Goal: Information Seeking & Learning: Understand process/instructions

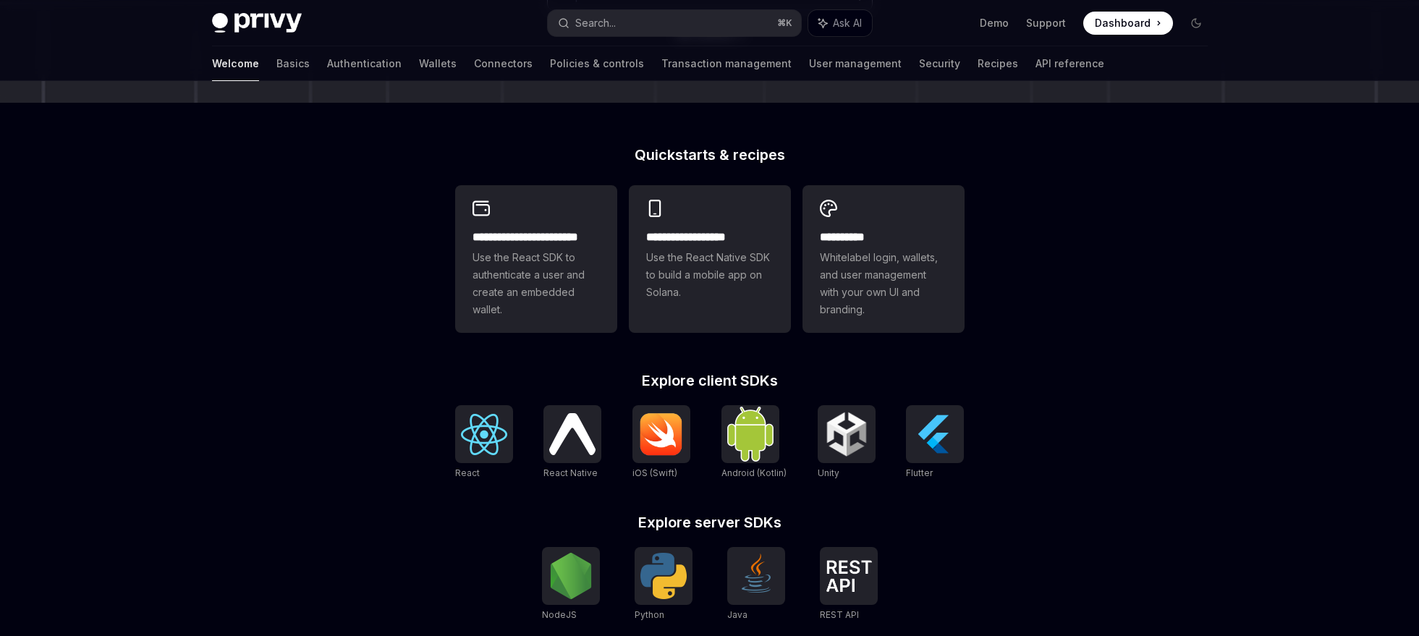
scroll to position [428, 0]
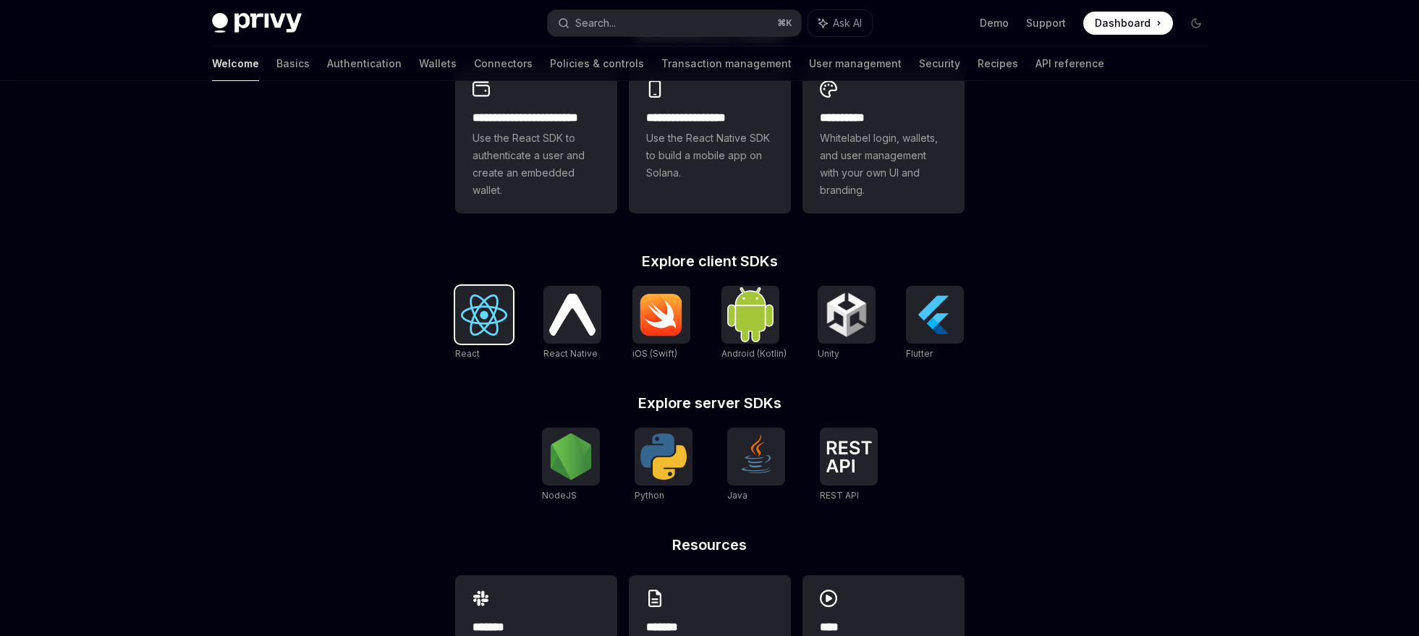
click at [487, 318] on img at bounding box center [484, 315] width 46 height 41
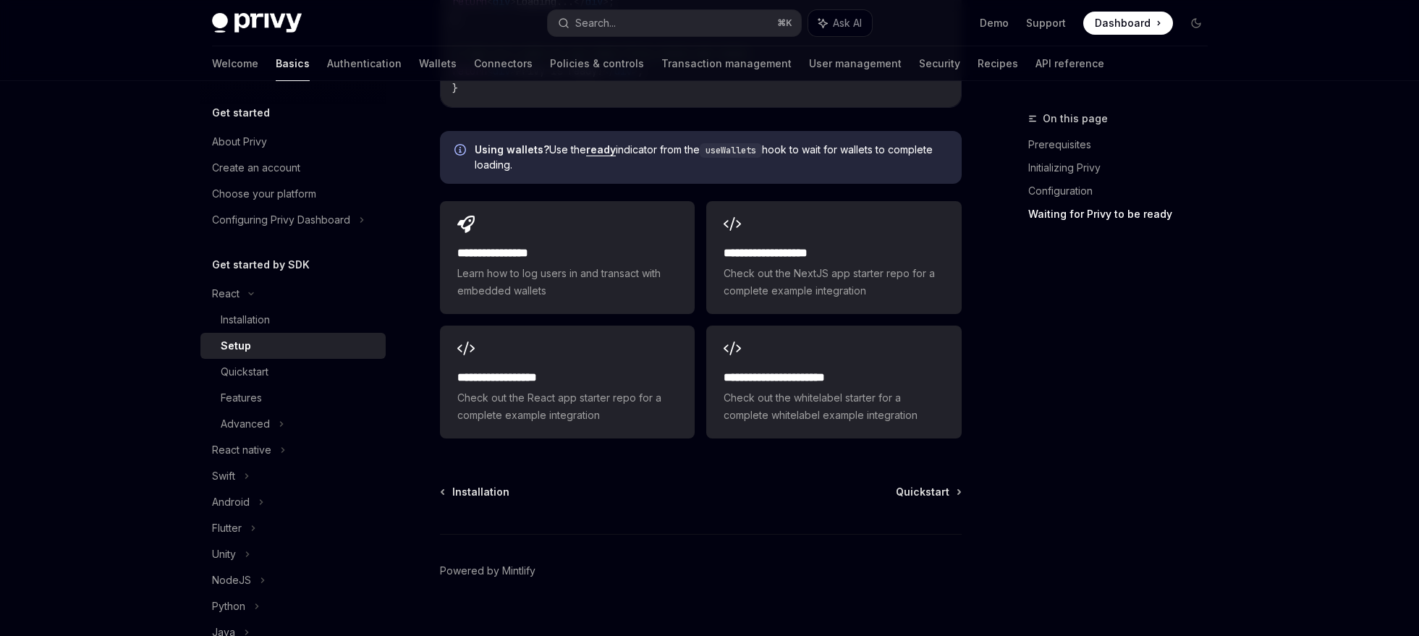
scroll to position [1970, 0]
click at [269, 418] on div "Advanced" at bounding box center [292, 424] width 185 height 26
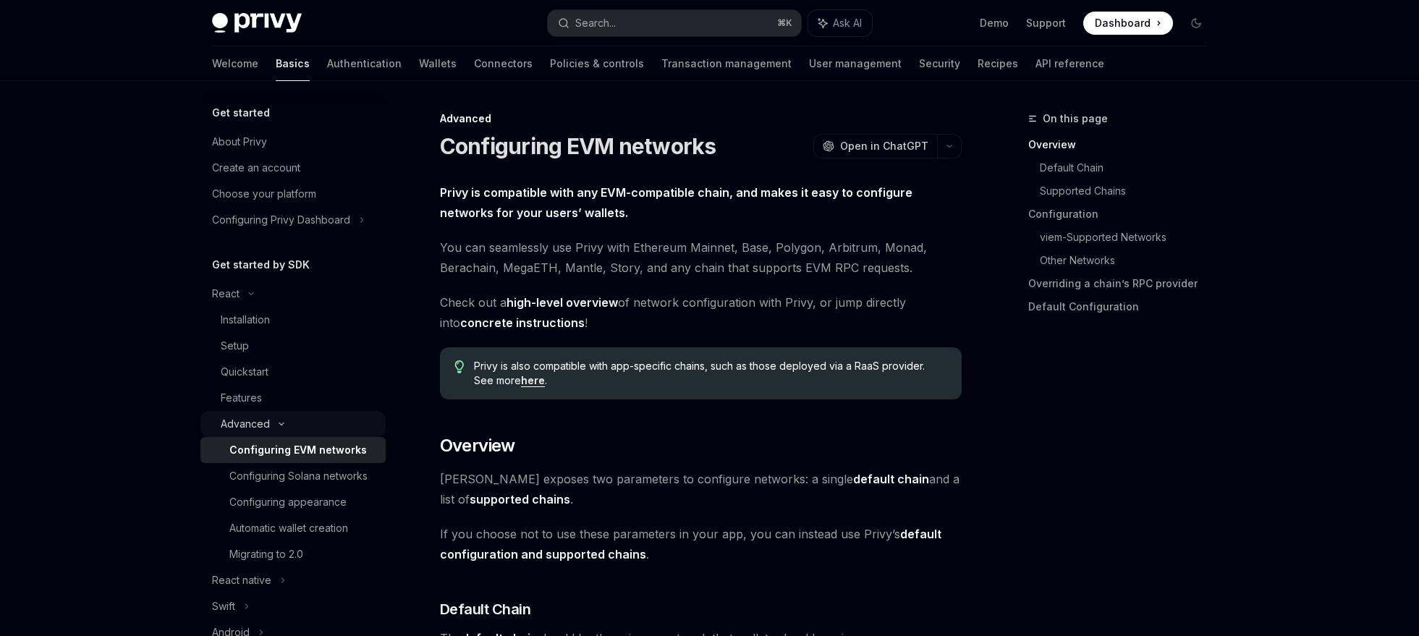
scroll to position [127, 0]
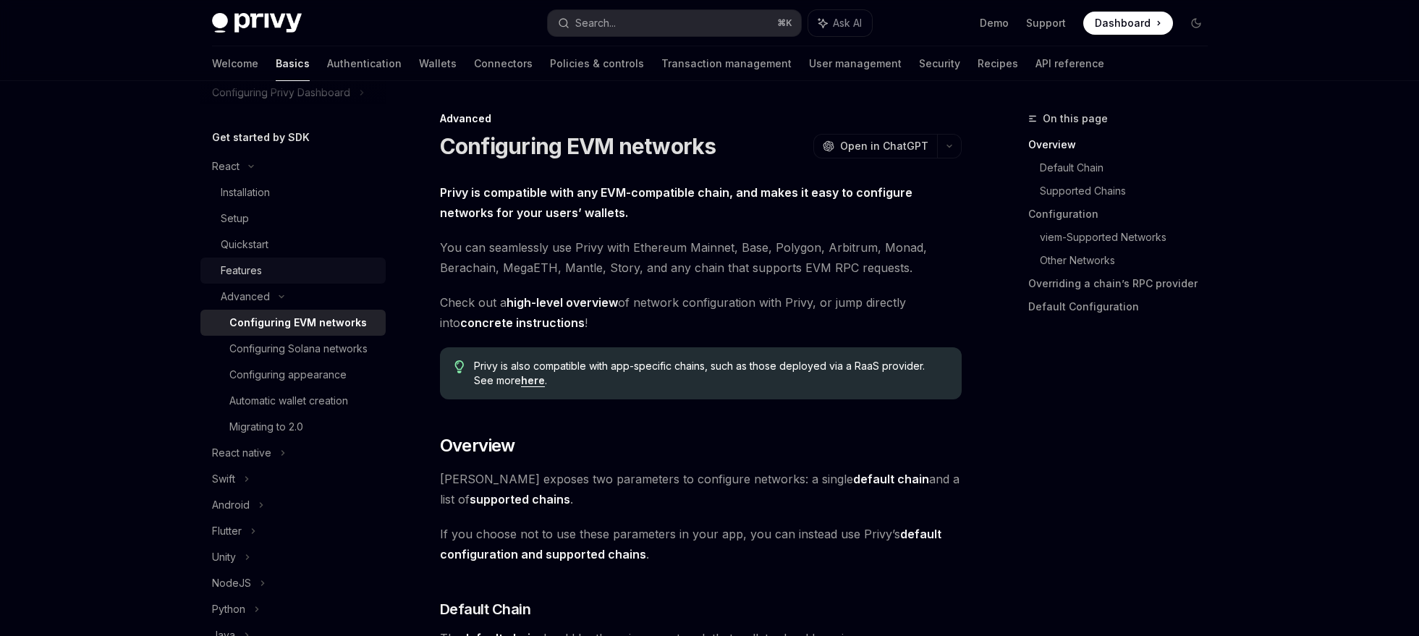
click at [257, 276] on div "Features" at bounding box center [241, 270] width 41 height 17
type textarea "*"
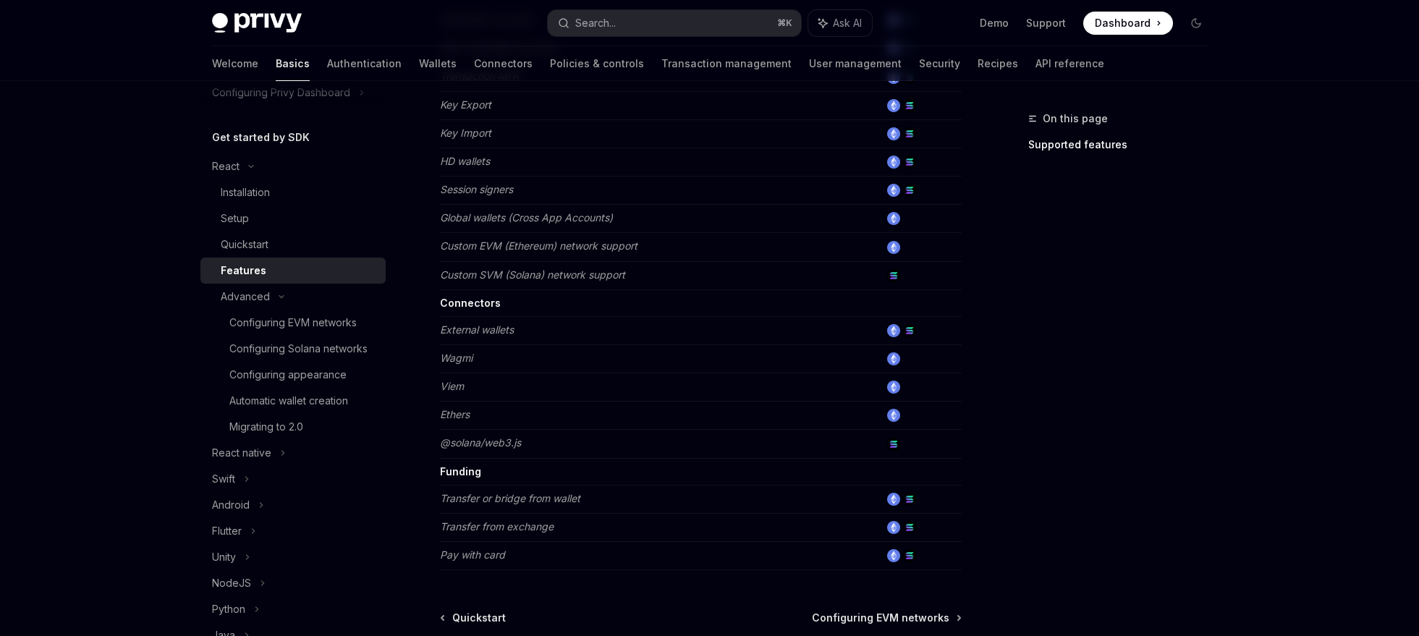
scroll to position [904, 0]
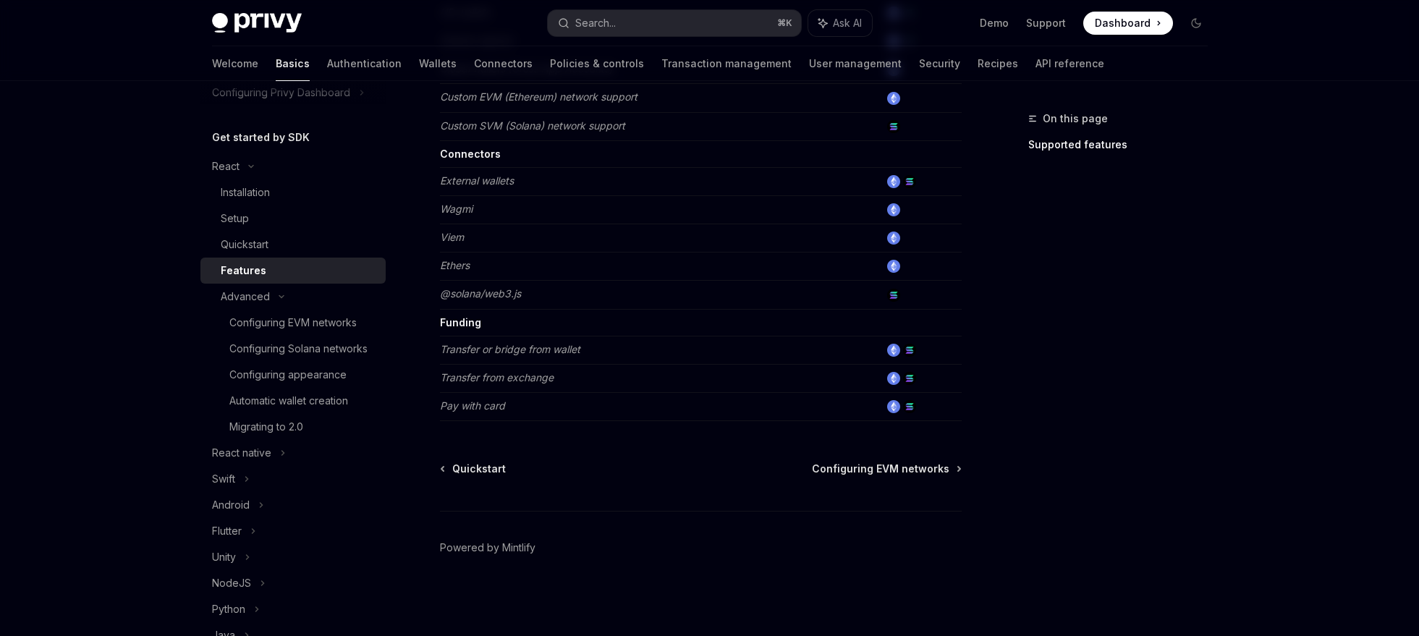
click at [1148, 22] on span "Dashboard" at bounding box center [1123, 23] width 56 height 14
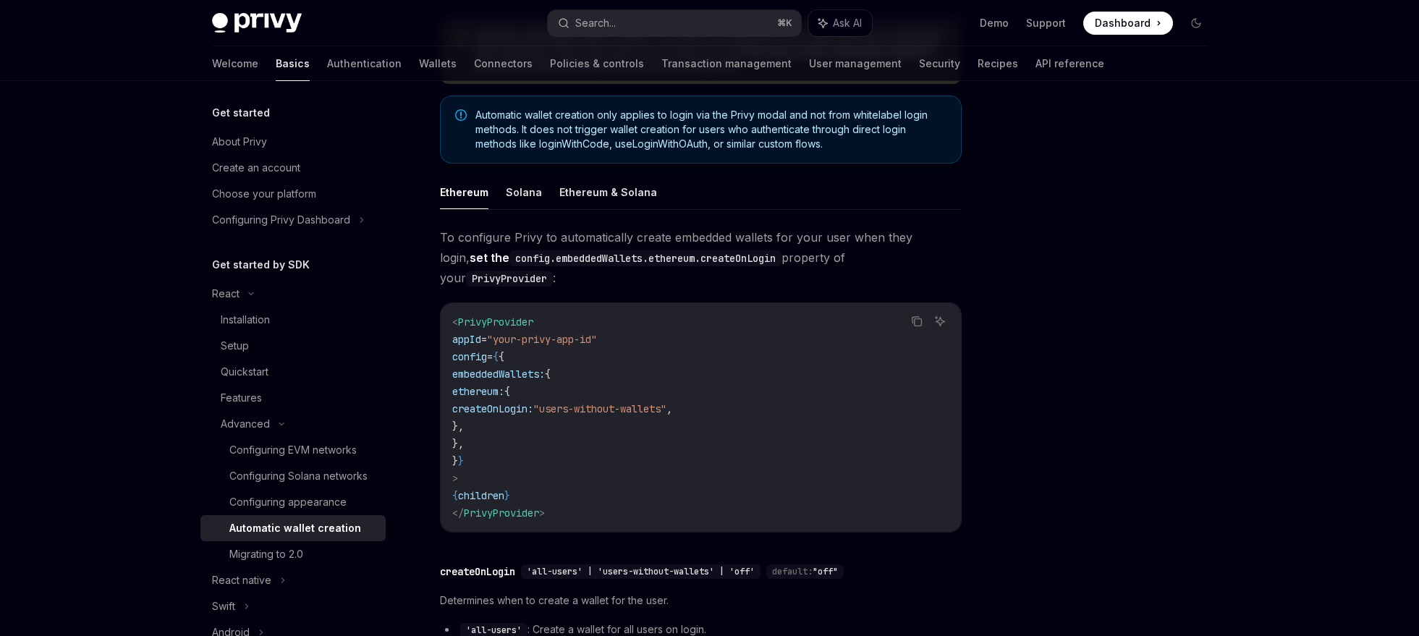
scroll to position [133, 0]
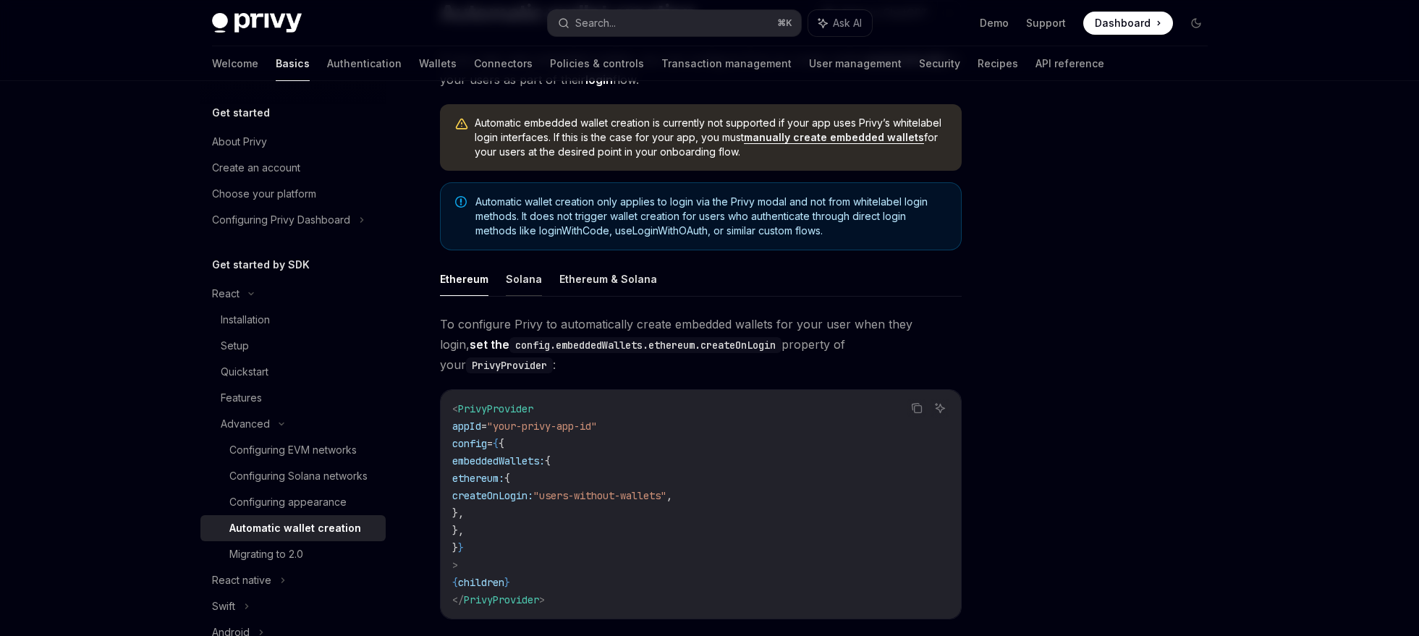
click at [528, 274] on button "Solana" at bounding box center [524, 279] width 36 height 34
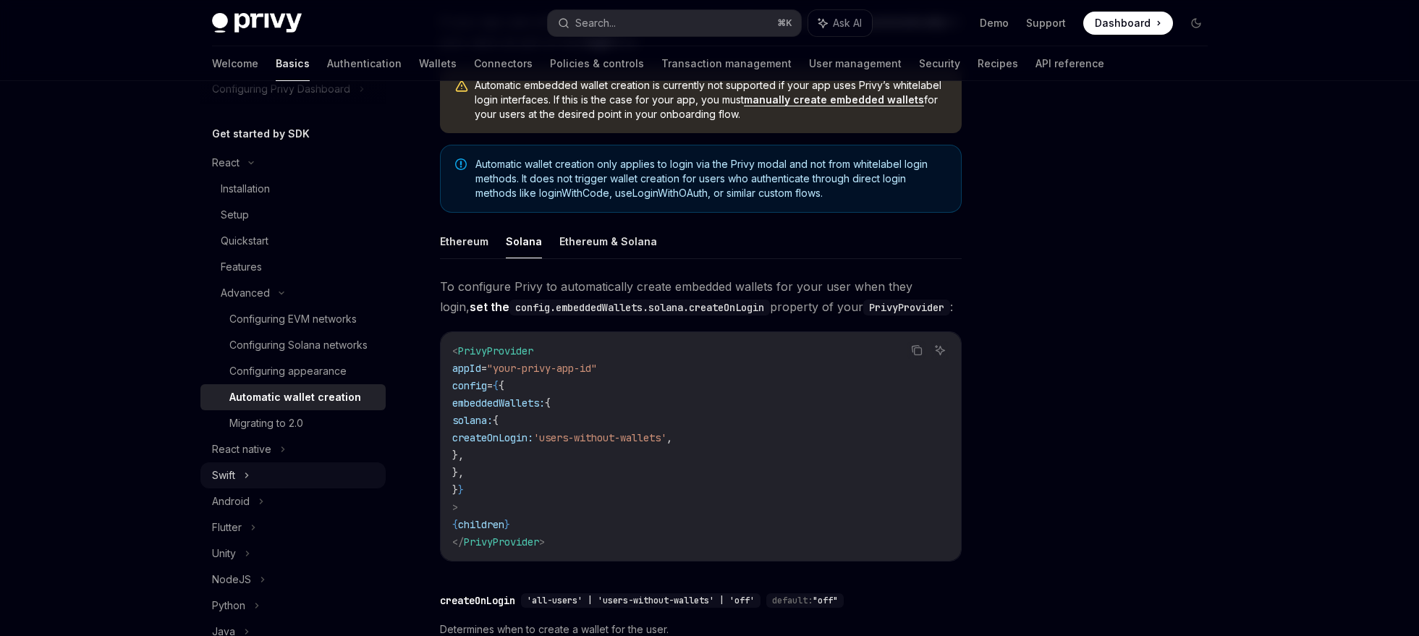
scroll to position [163, 0]
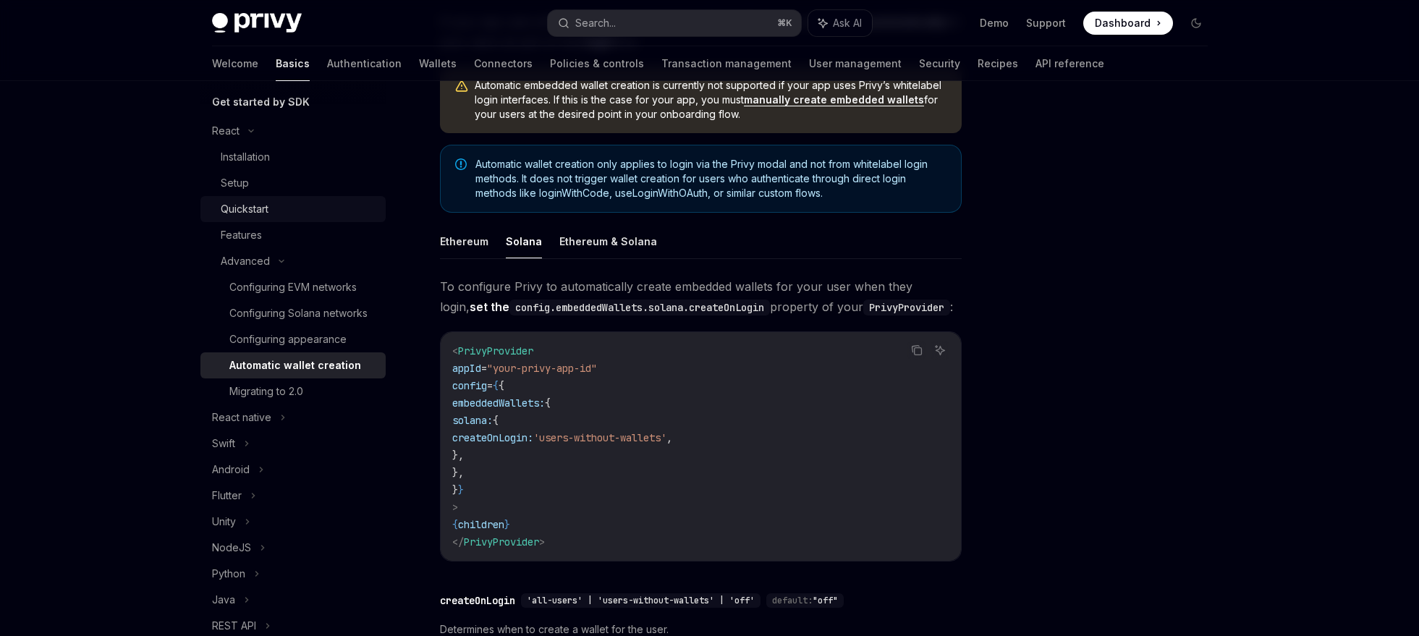
click at [242, 207] on div "Quickstart" at bounding box center [245, 208] width 48 height 17
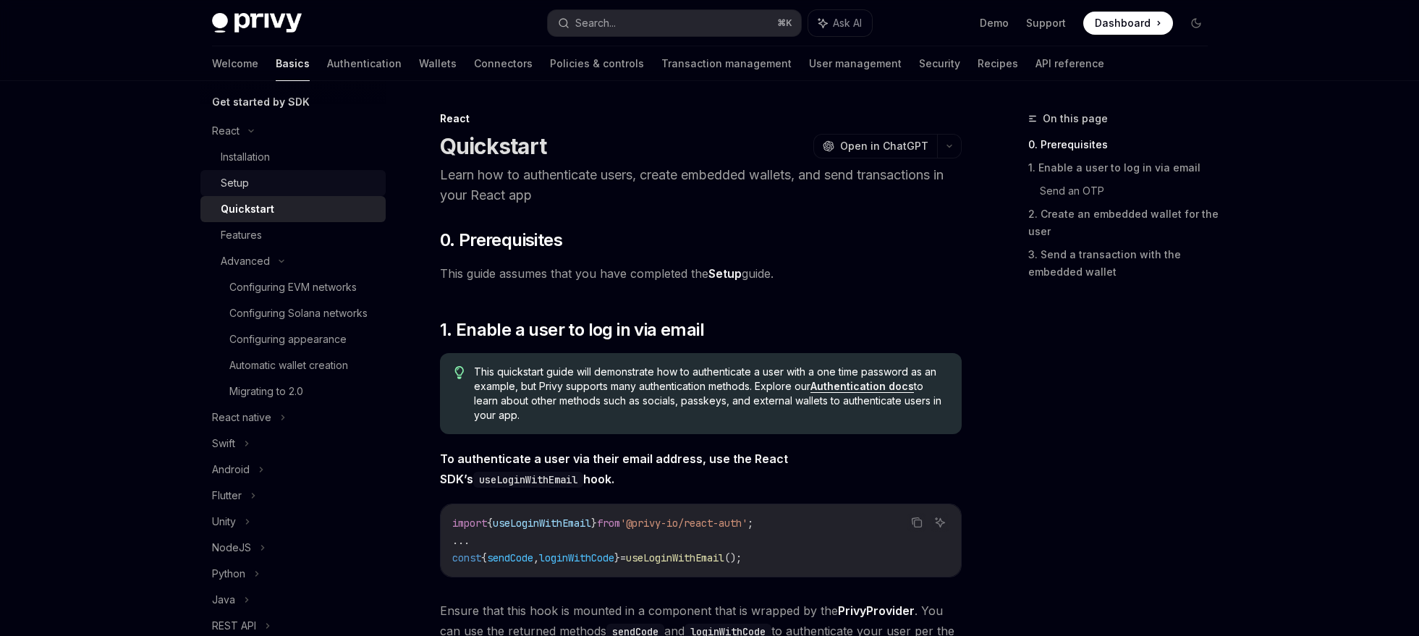
click at [221, 177] on div "Setup" at bounding box center [235, 182] width 28 height 17
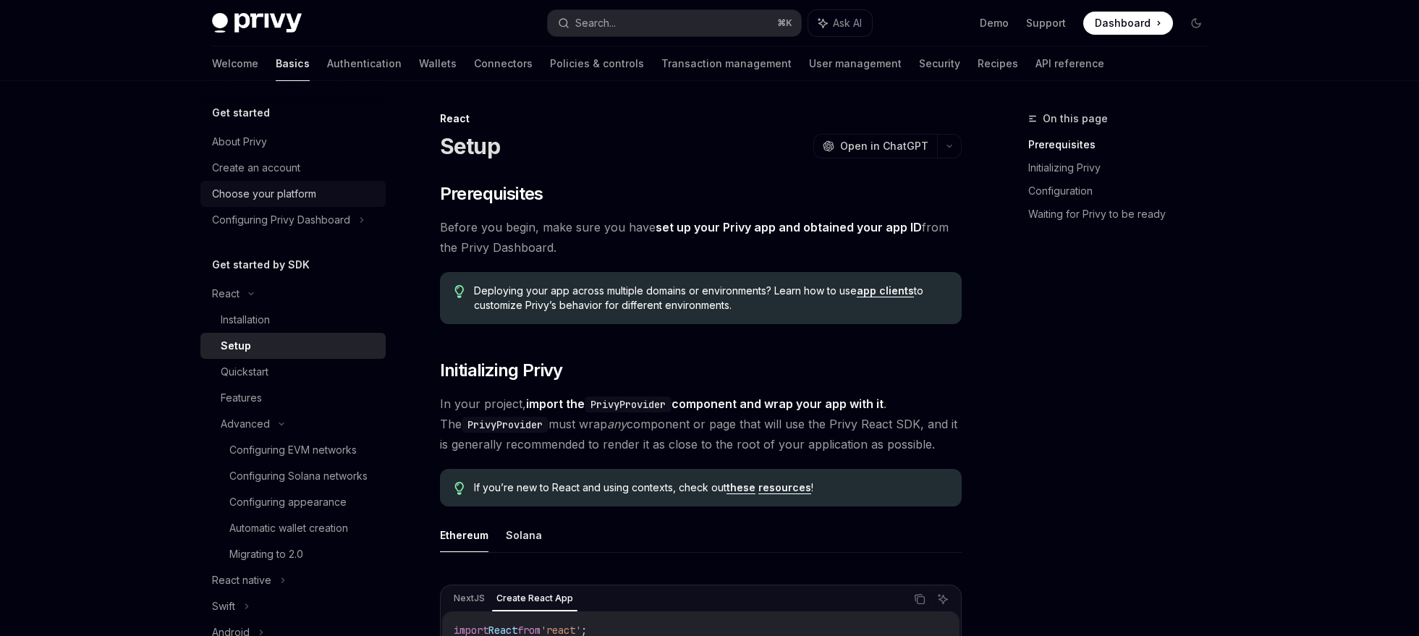
click at [247, 194] on div "Choose your platform" at bounding box center [264, 193] width 104 height 17
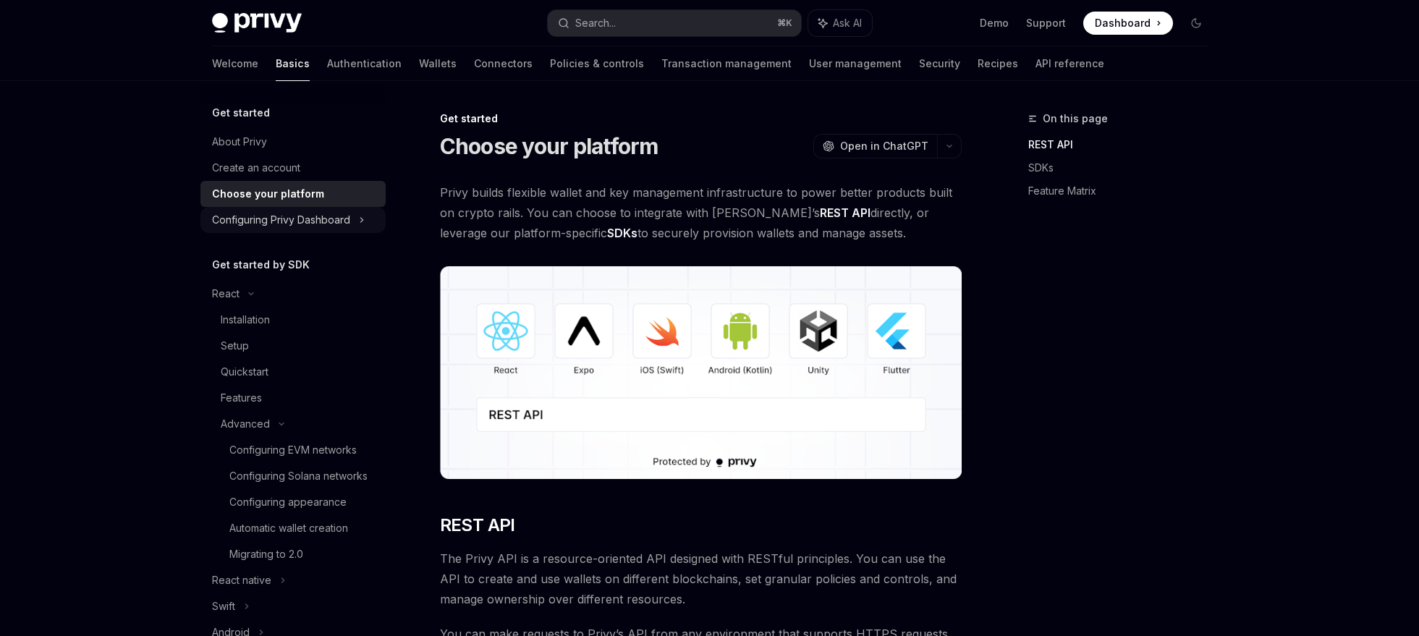
click at [260, 226] on div "Configuring Privy Dashboard" at bounding box center [281, 219] width 138 height 17
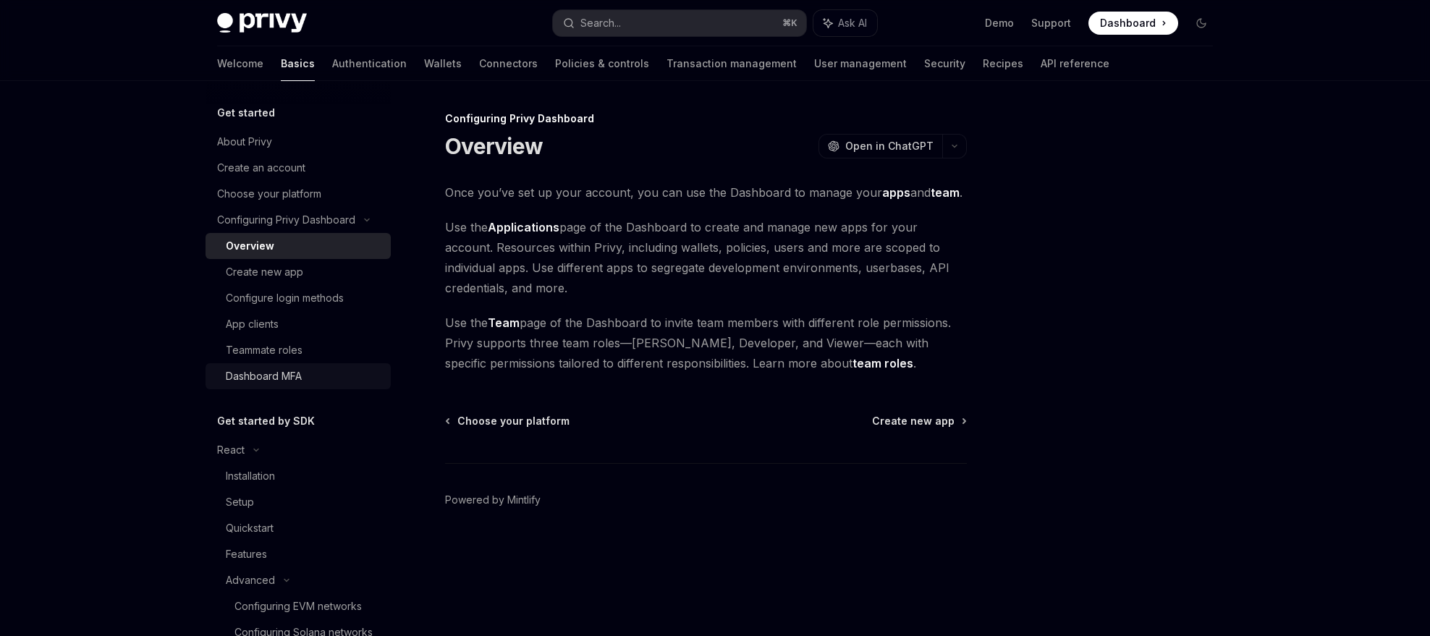
click at [311, 379] on div "Dashboard MFA" at bounding box center [304, 376] width 156 height 17
type textarea "*"
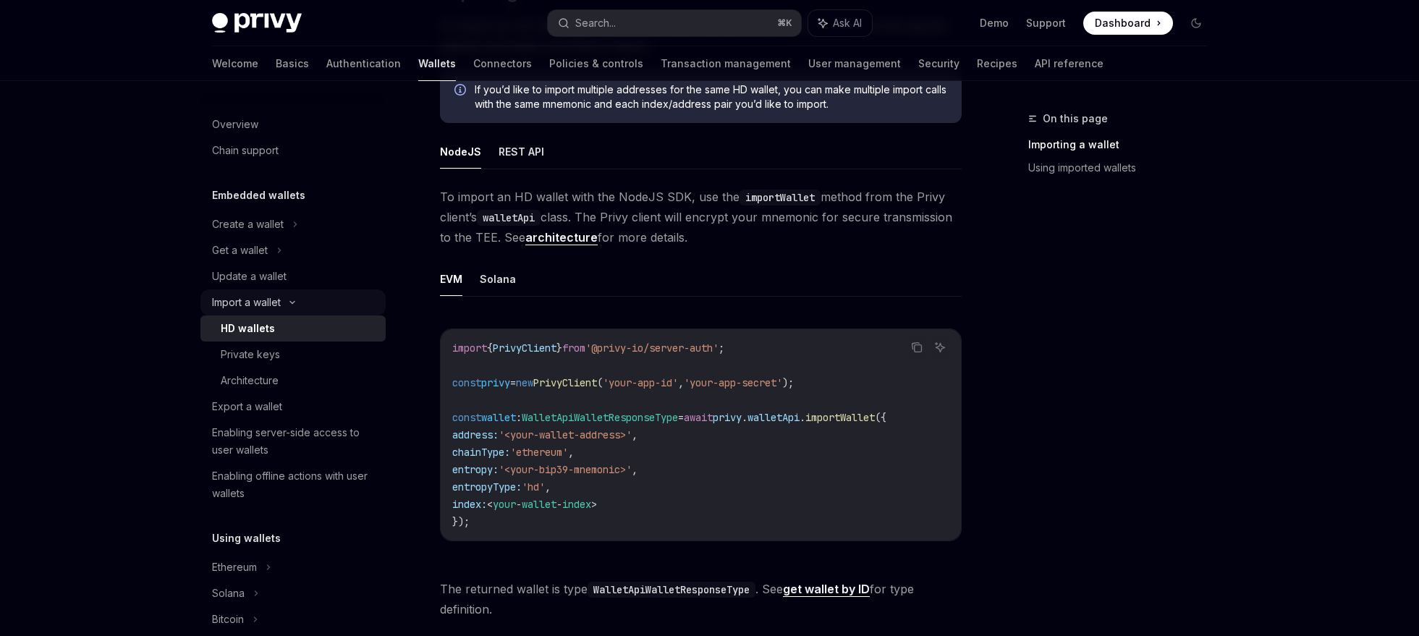
scroll to position [331, 0]
click at [258, 231] on div "Create a wallet" at bounding box center [248, 224] width 72 height 17
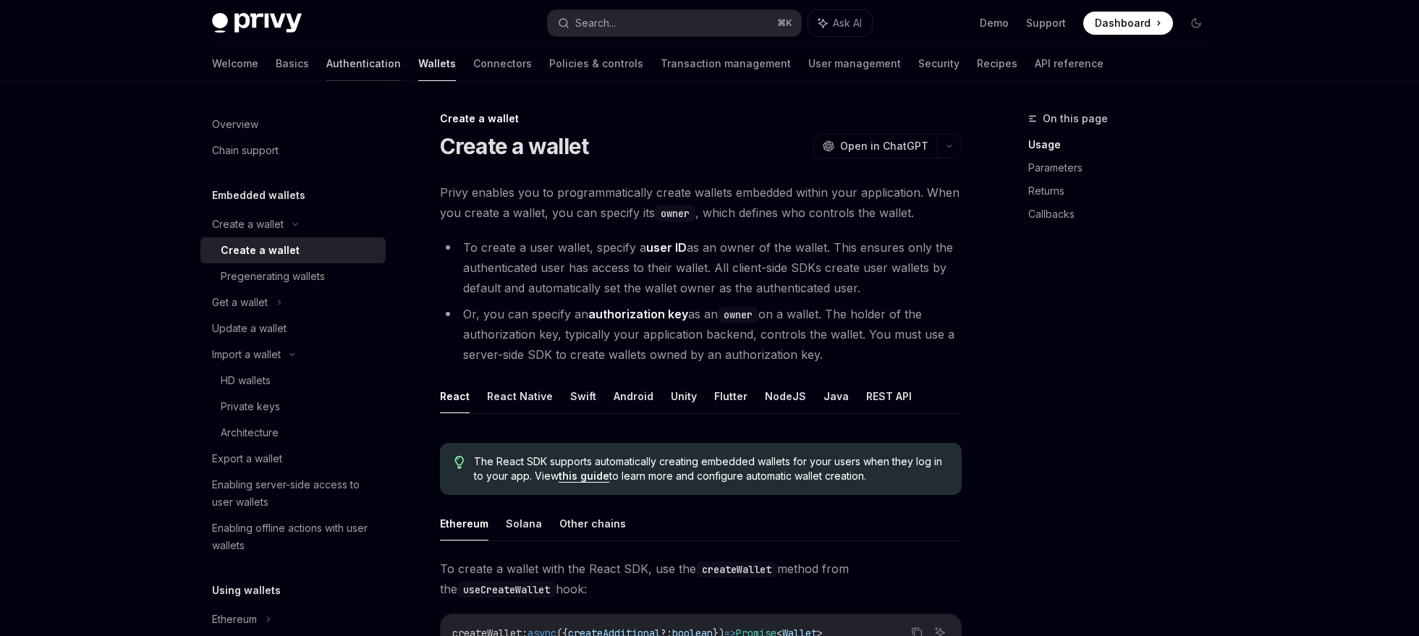
click at [326, 62] on link "Authentication" at bounding box center [363, 63] width 75 height 35
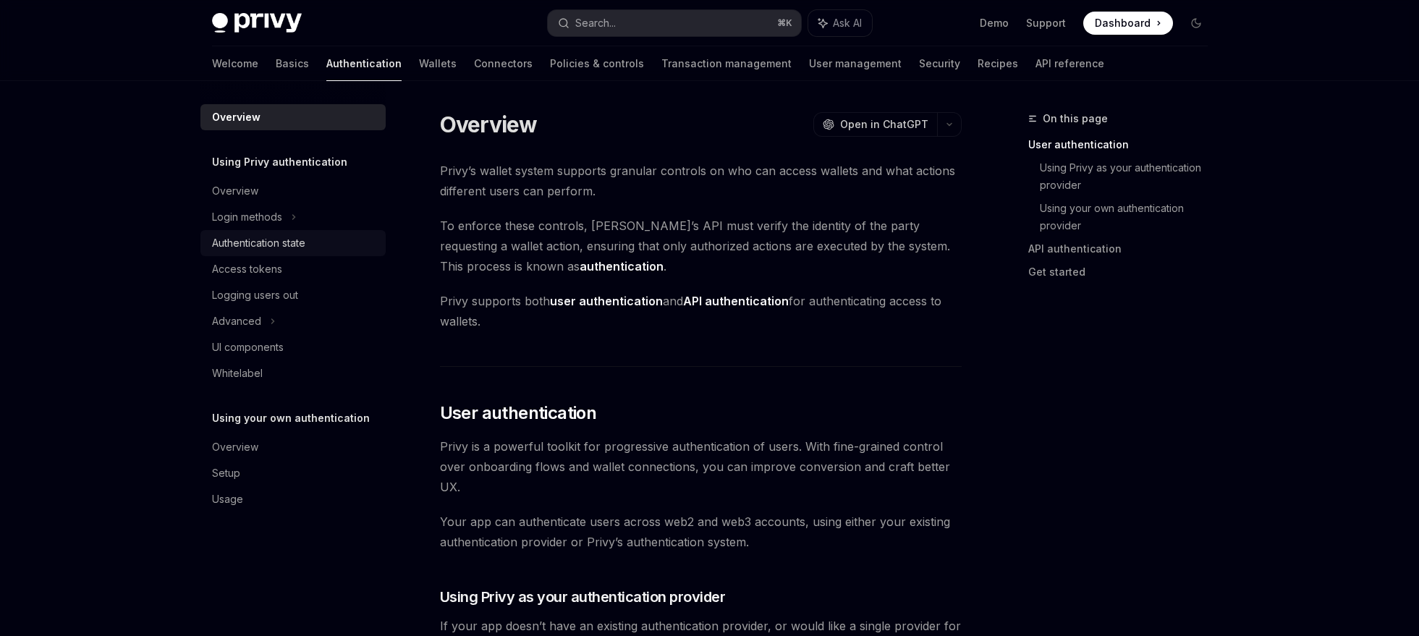
click at [275, 236] on div "Authentication state" at bounding box center [258, 242] width 93 height 17
click at [280, 266] on div "Access tokens" at bounding box center [247, 269] width 70 height 17
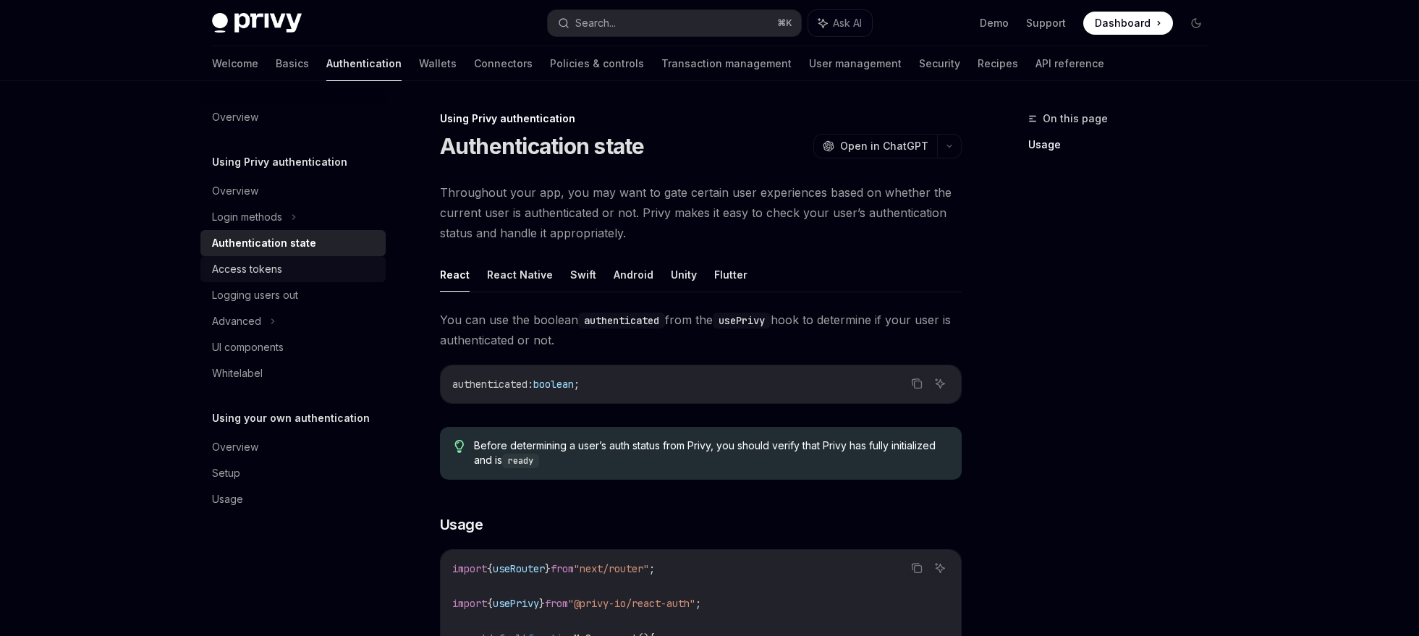
click at [276, 265] on div "Access tokens" at bounding box center [247, 269] width 70 height 17
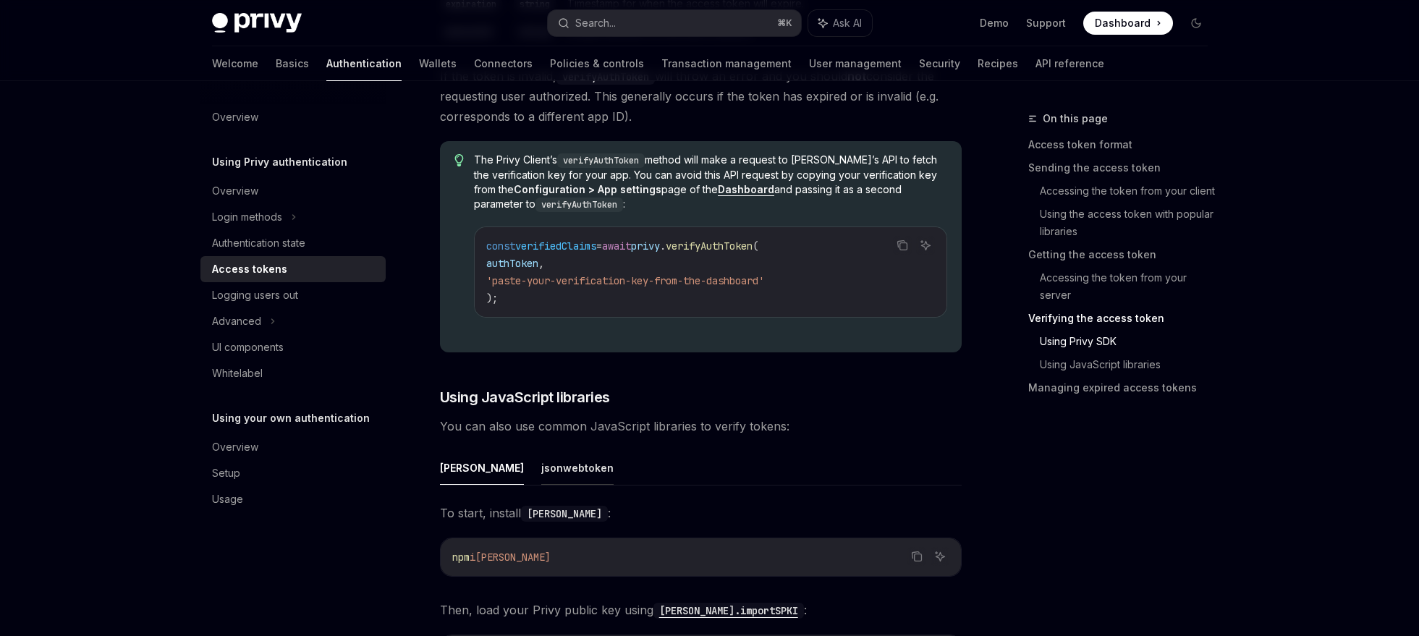
scroll to position [2823, 0]
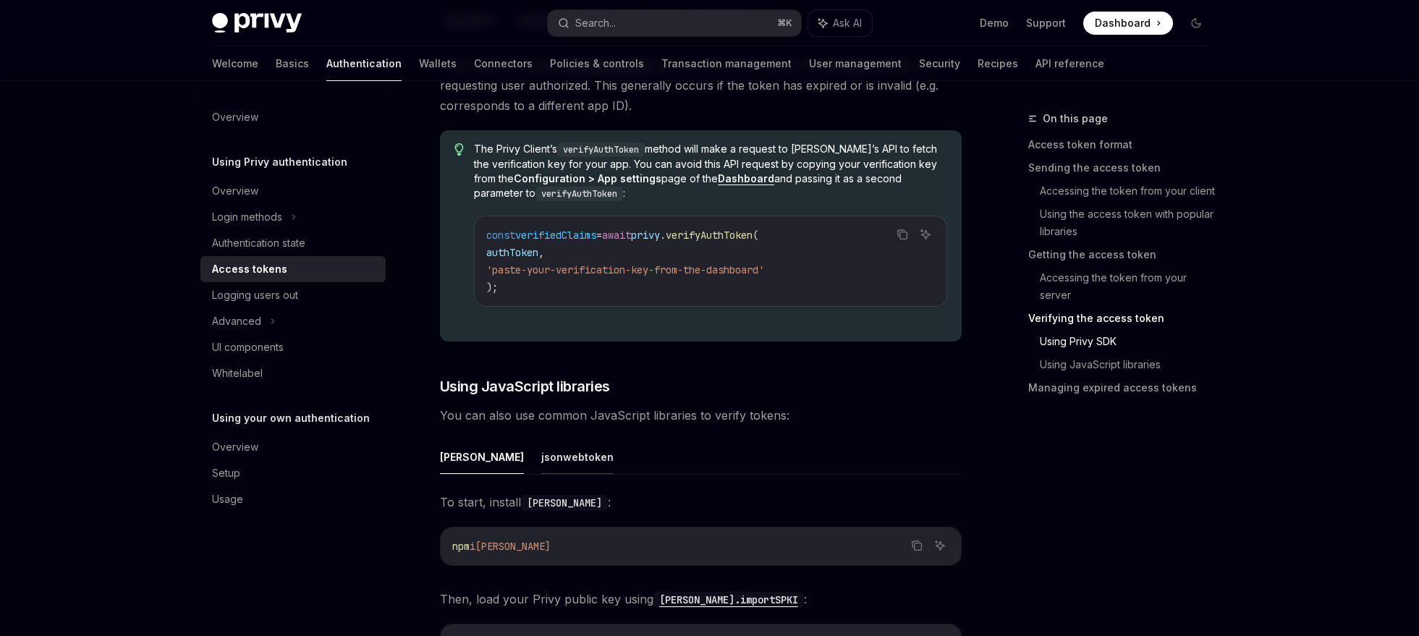
click at [541, 451] on button "jsonwebtoken" at bounding box center [577, 457] width 72 height 34
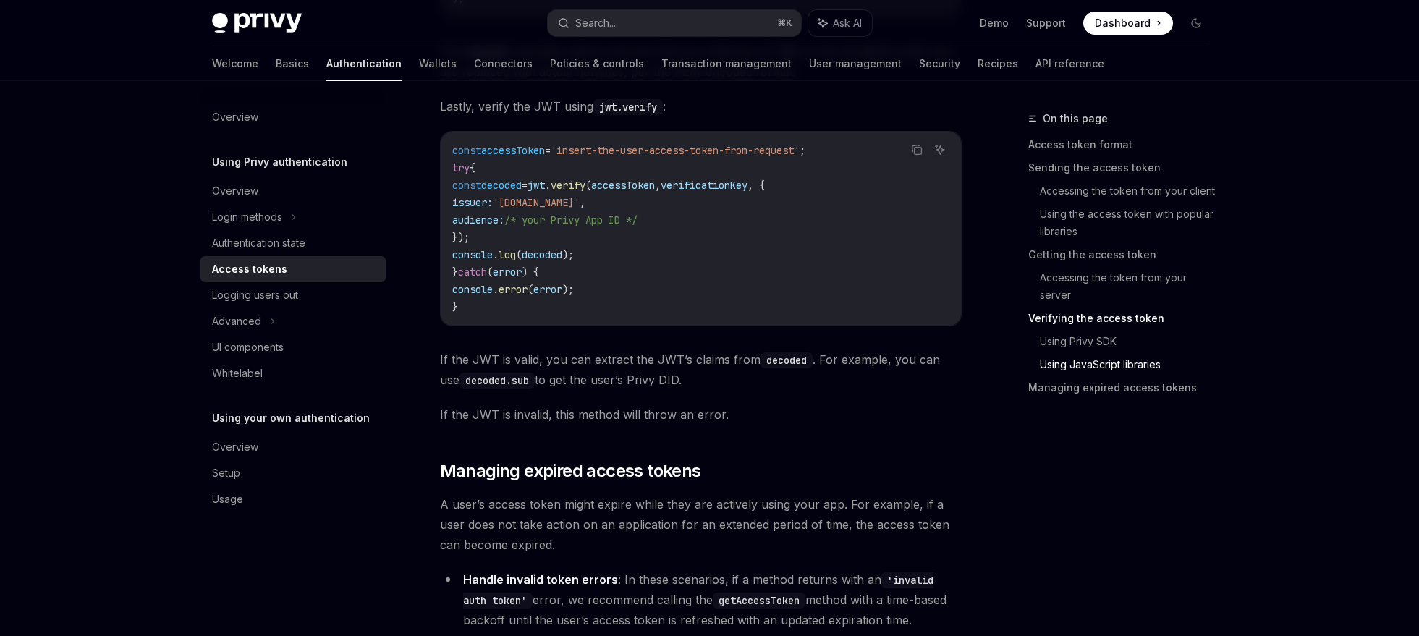
scroll to position [3819, 0]
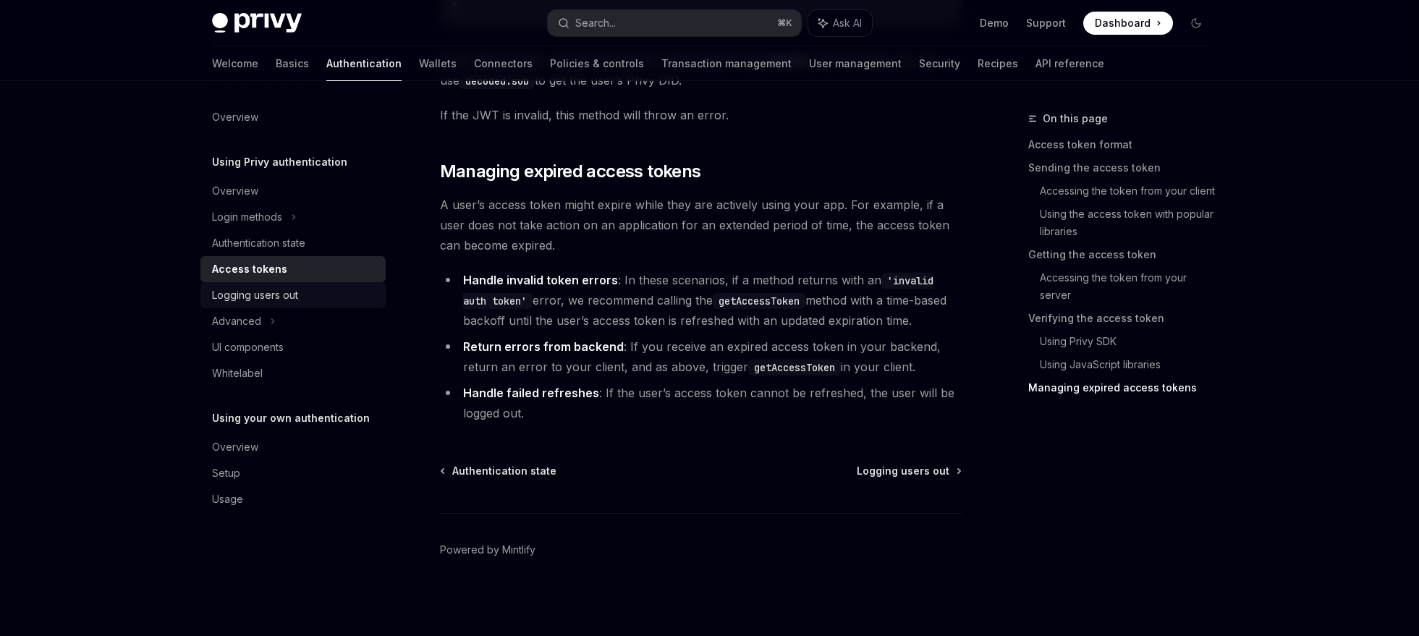
click at [256, 292] on div "Logging users out" at bounding box center [255, 295] width 86 height 17
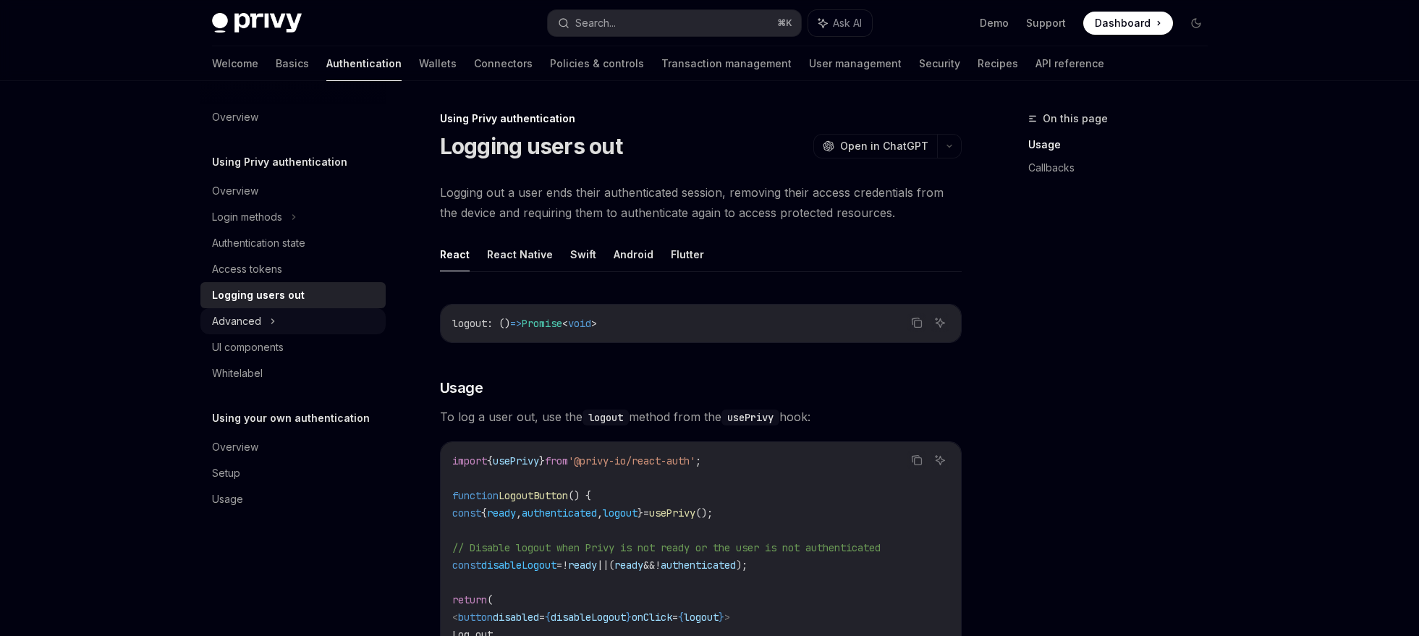
click at [255, 315] on div "Advanced" at bounding box center [236, 321] width 49 height 17
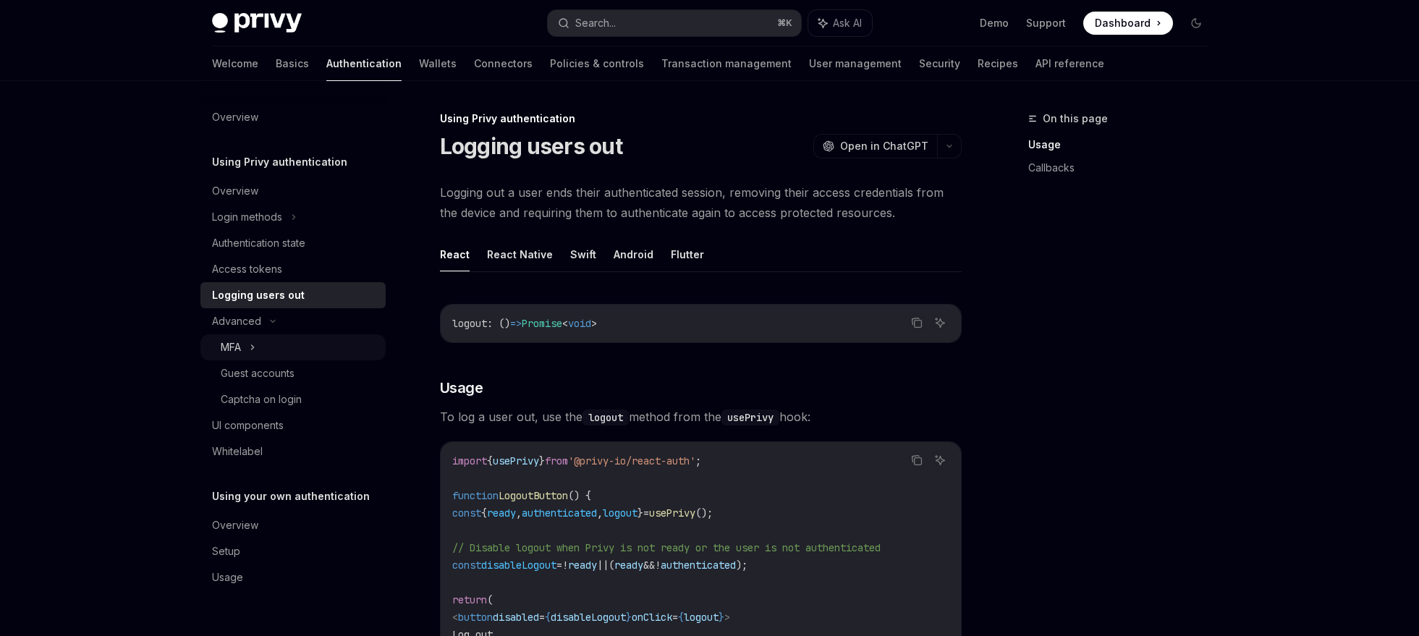
click at [267, 346] on div "MFA" at bounding box center [292, 347] width 185 height 26
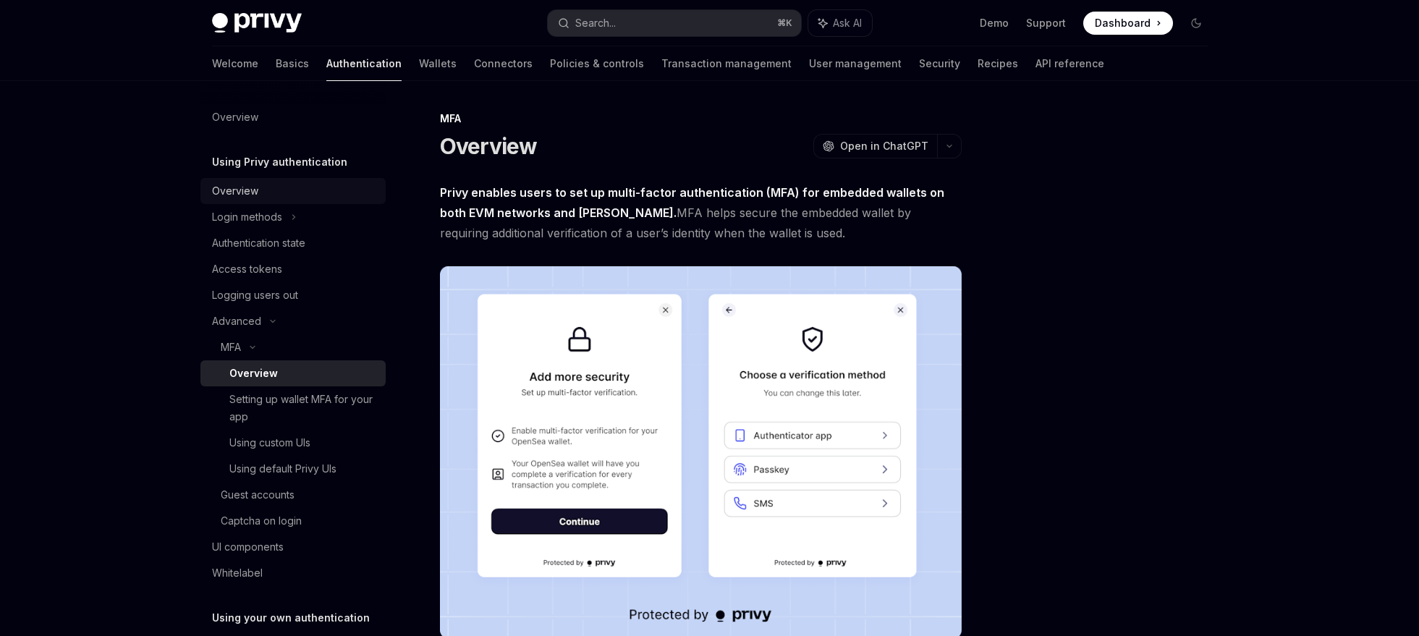
click at [268, 192] on div "Overview" at bounding box center [294, 190] width 165 height 17
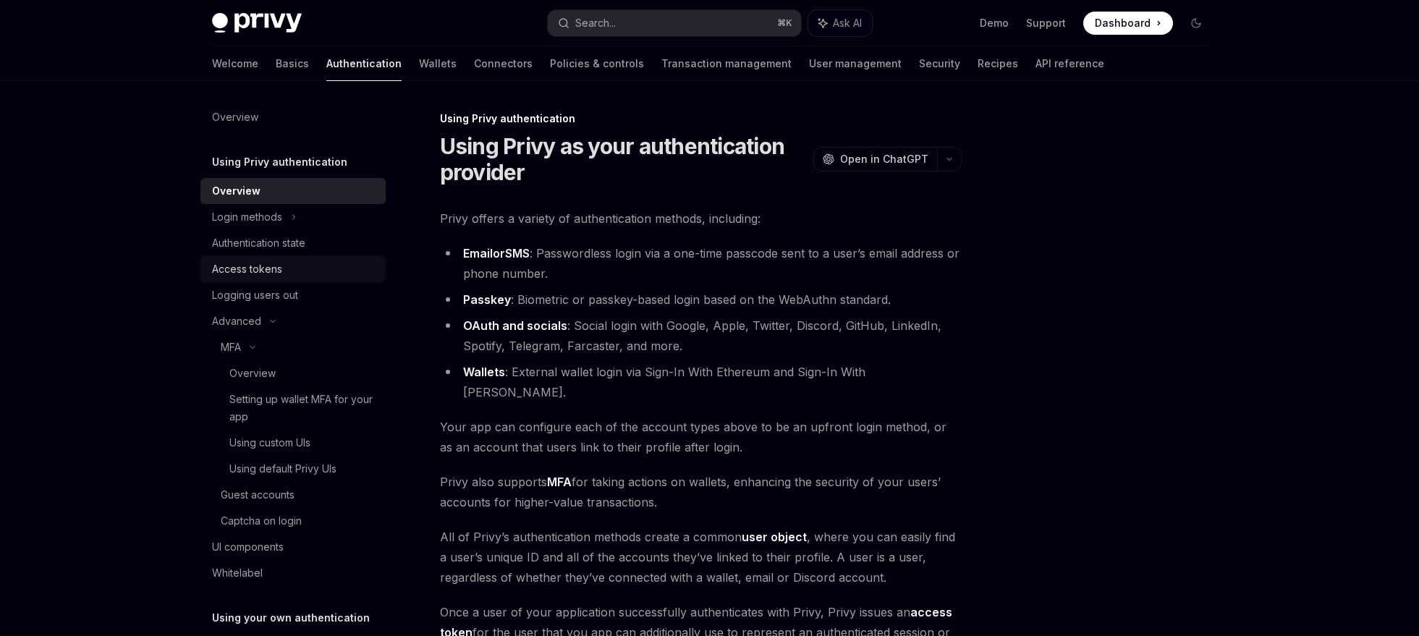
scroll to position [105, 0]
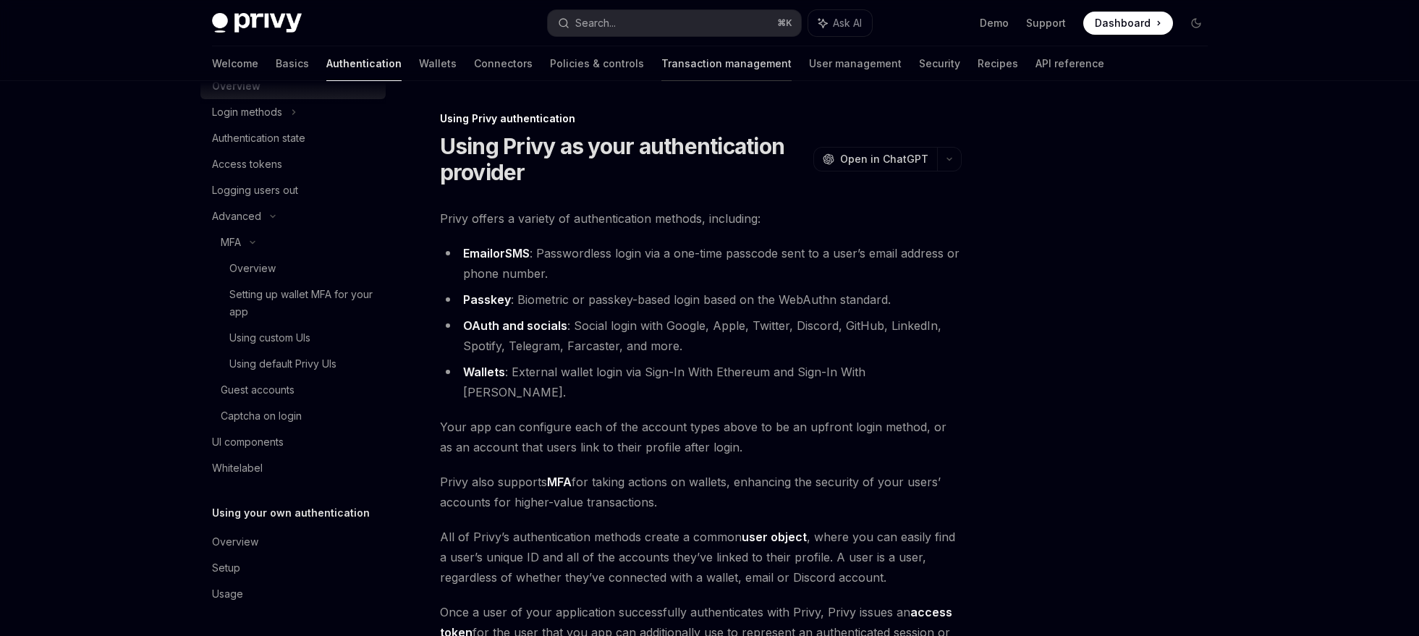
click at [661, 59] on link "Transaction management" at bounding box center [726, 63] width 130 height 35
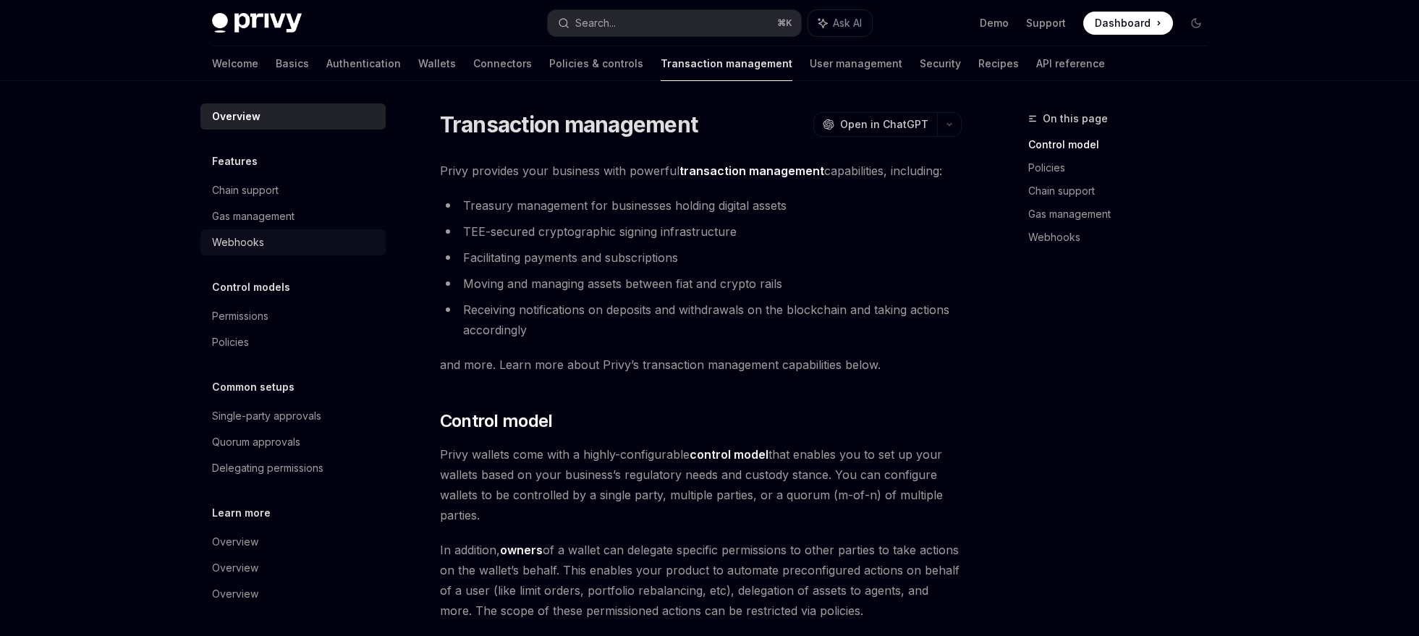
click at [292, 250] on div "Webhooks" at bounding box center [294, 242] width 165 height 17
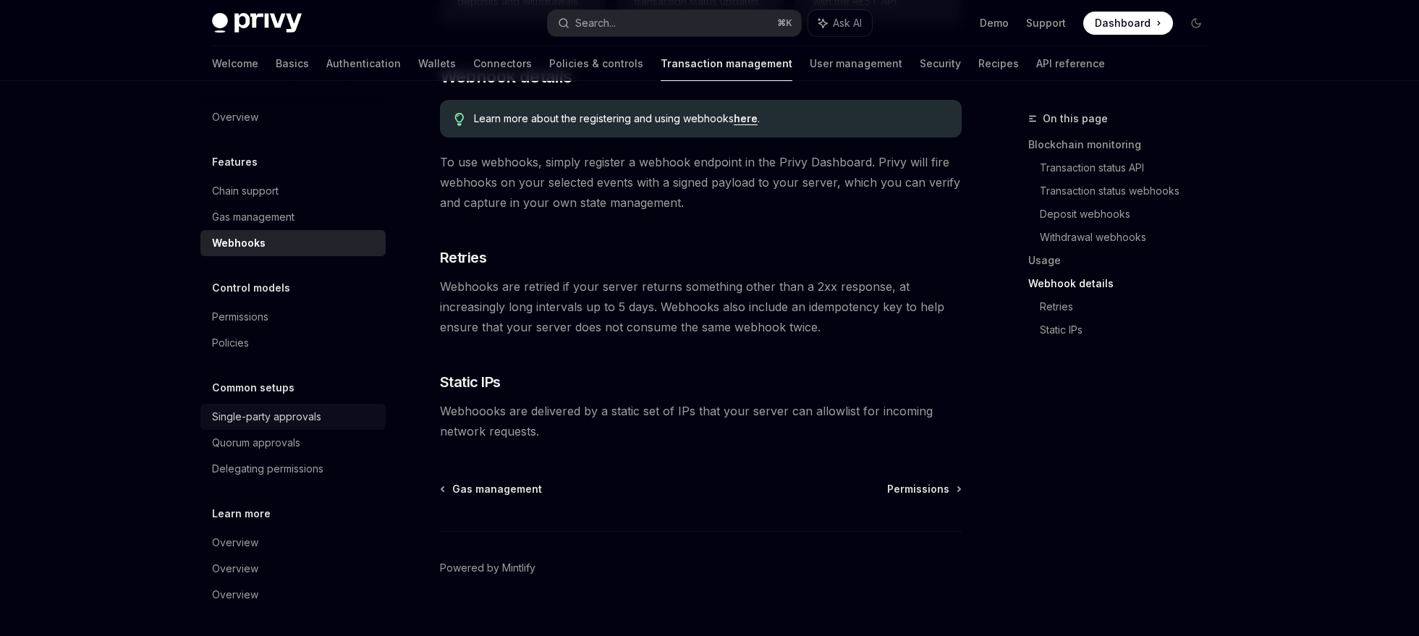
click at [261, 411] on div "Single-party approvals" at bounding box center [266, 416] width 109 height 17
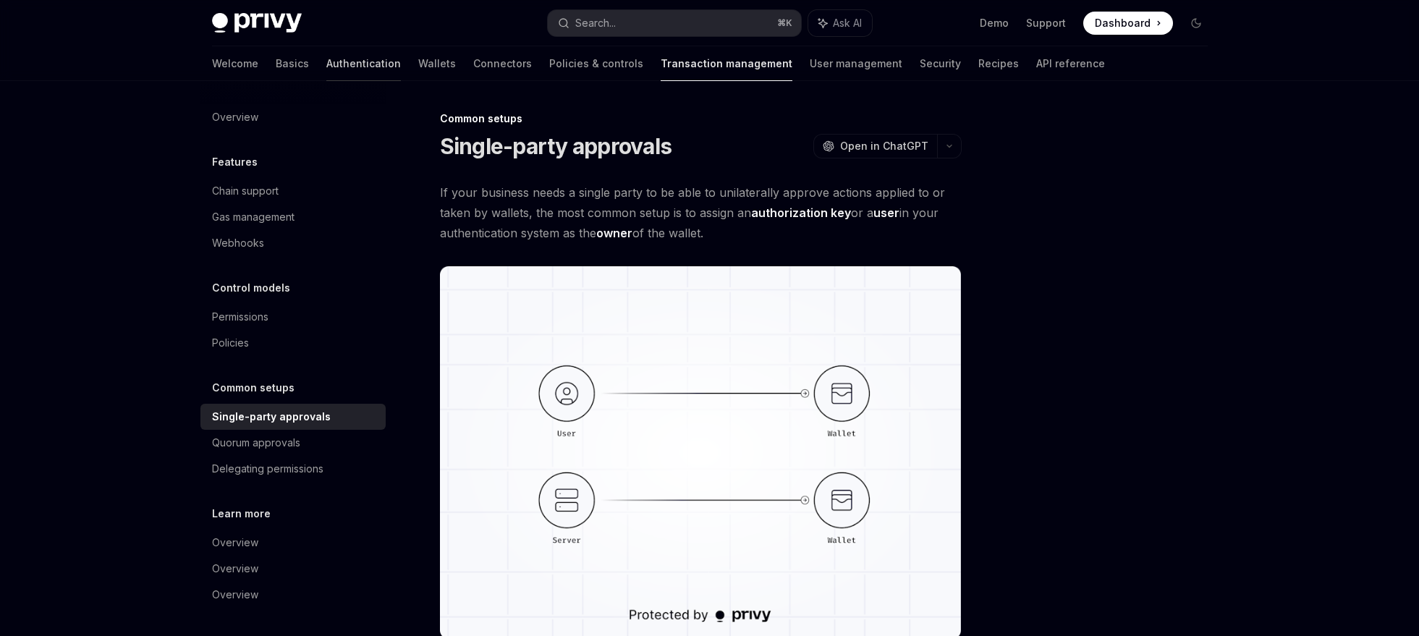
click at [326, 66] on link "Authentication" at bounding box center [363, 63] width 75 height 35
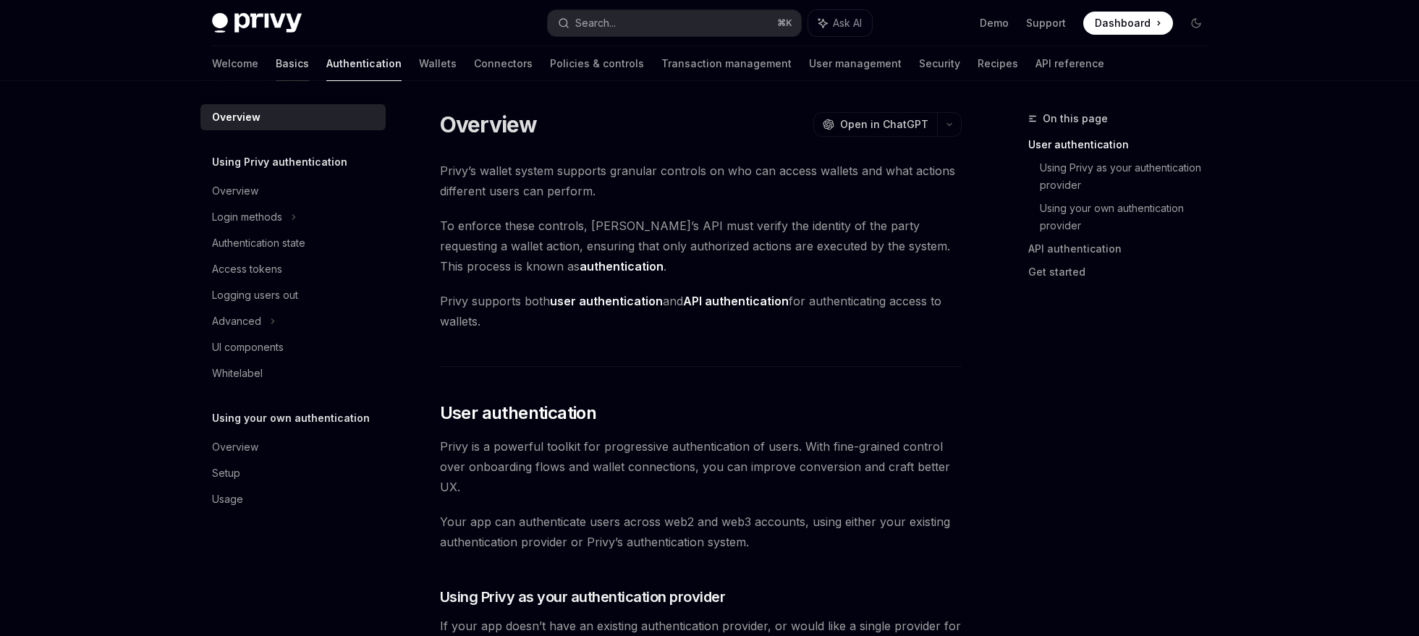
click at [276, 69] on link "Basics" at bounding box center [292, 63] width 33 height 35
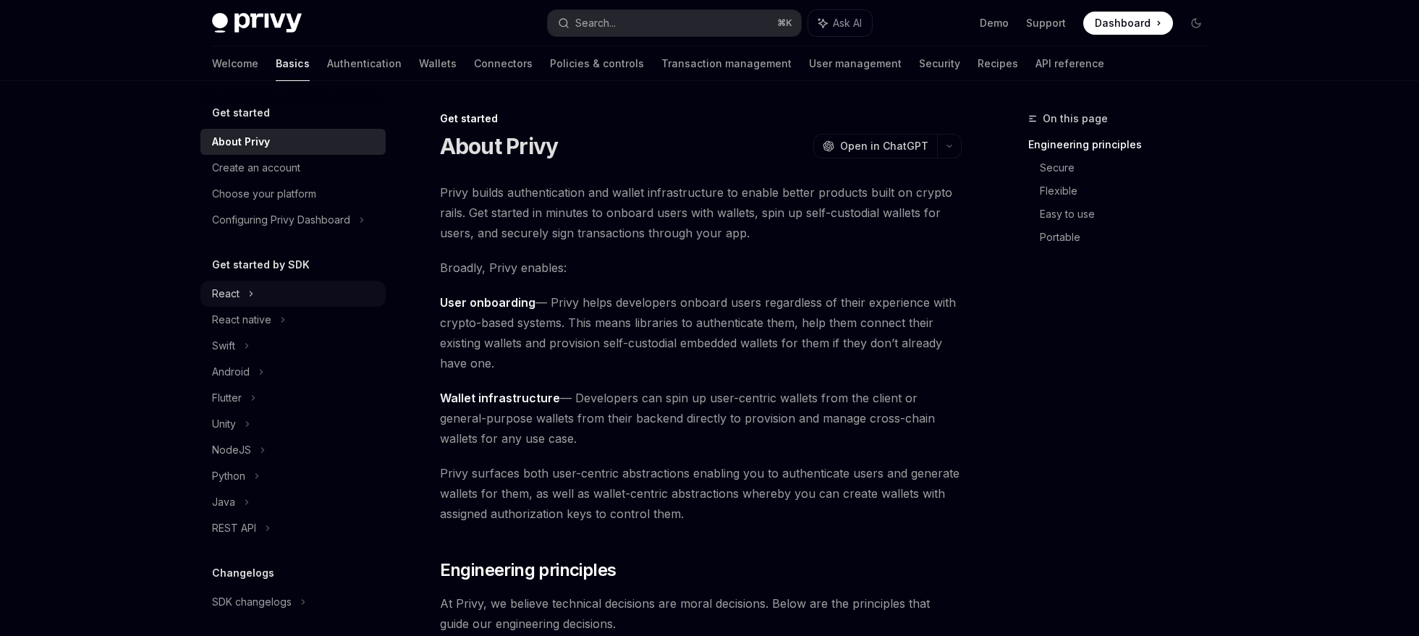
click at [208, 287] on div "React" at bounding box center [292, 294] width 185 height 26
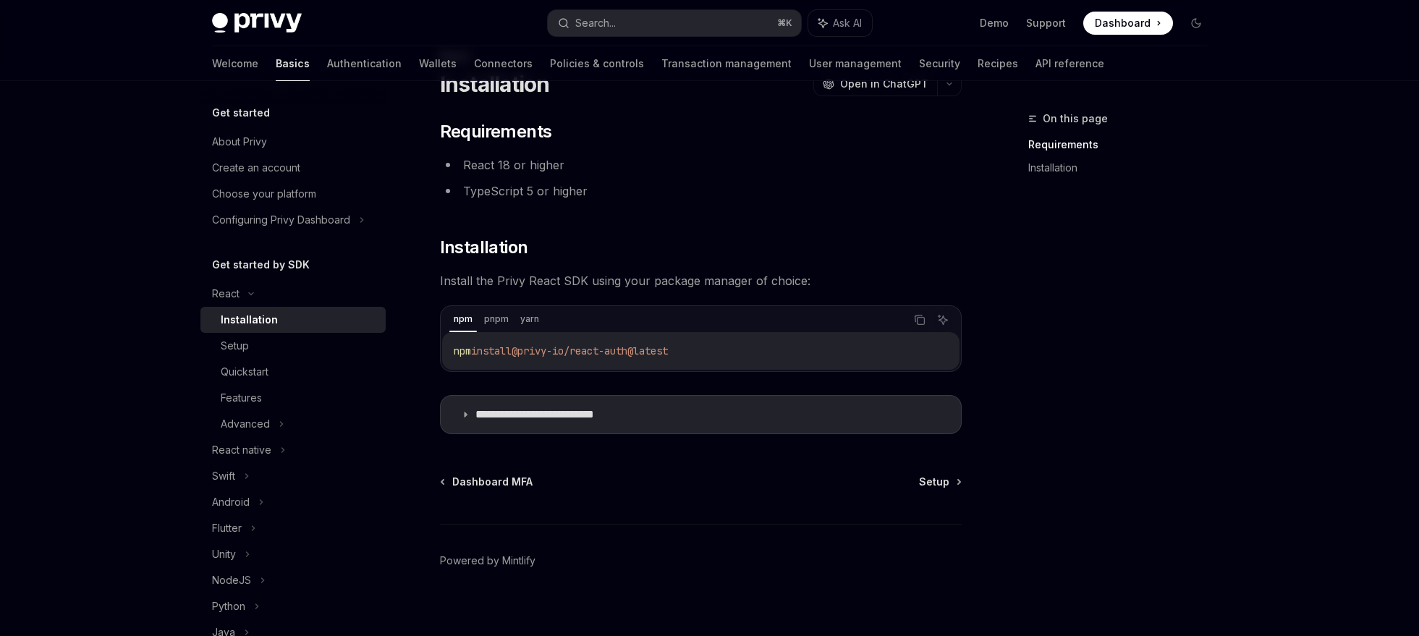
scroll to position [75, 0]
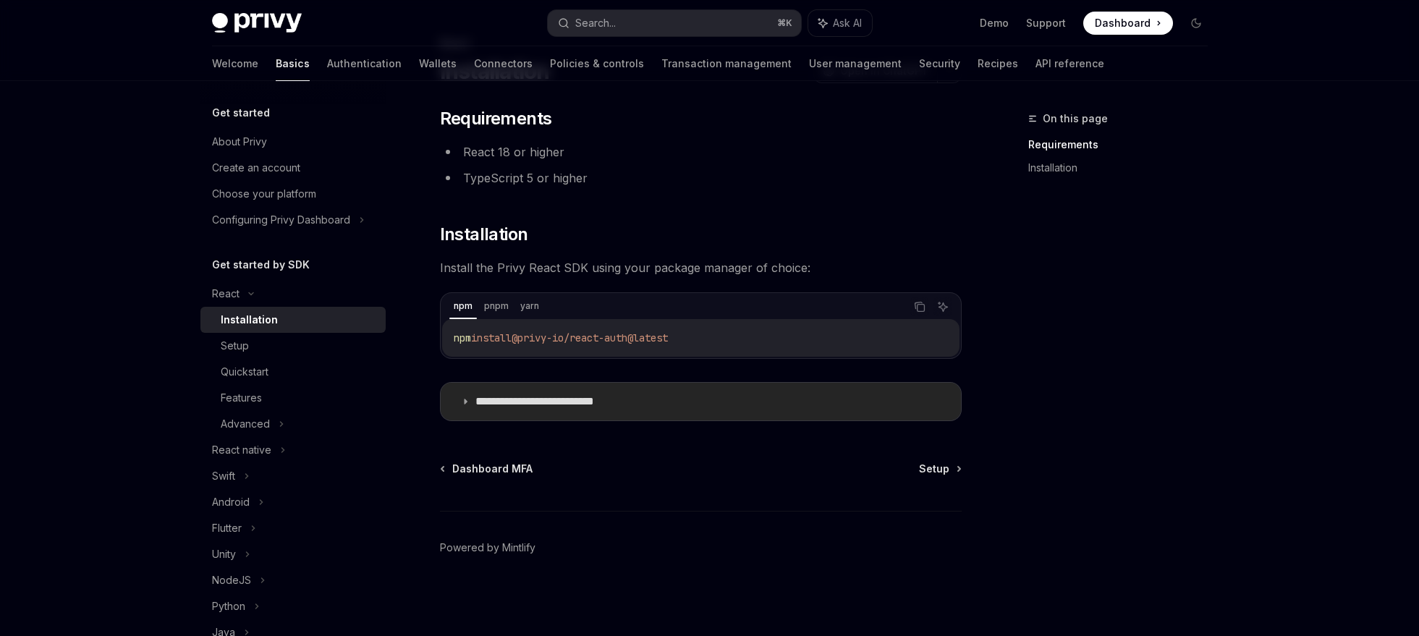
click at [517, 405] on p "**********" at bounding box center [557, 401] width 164 height 14
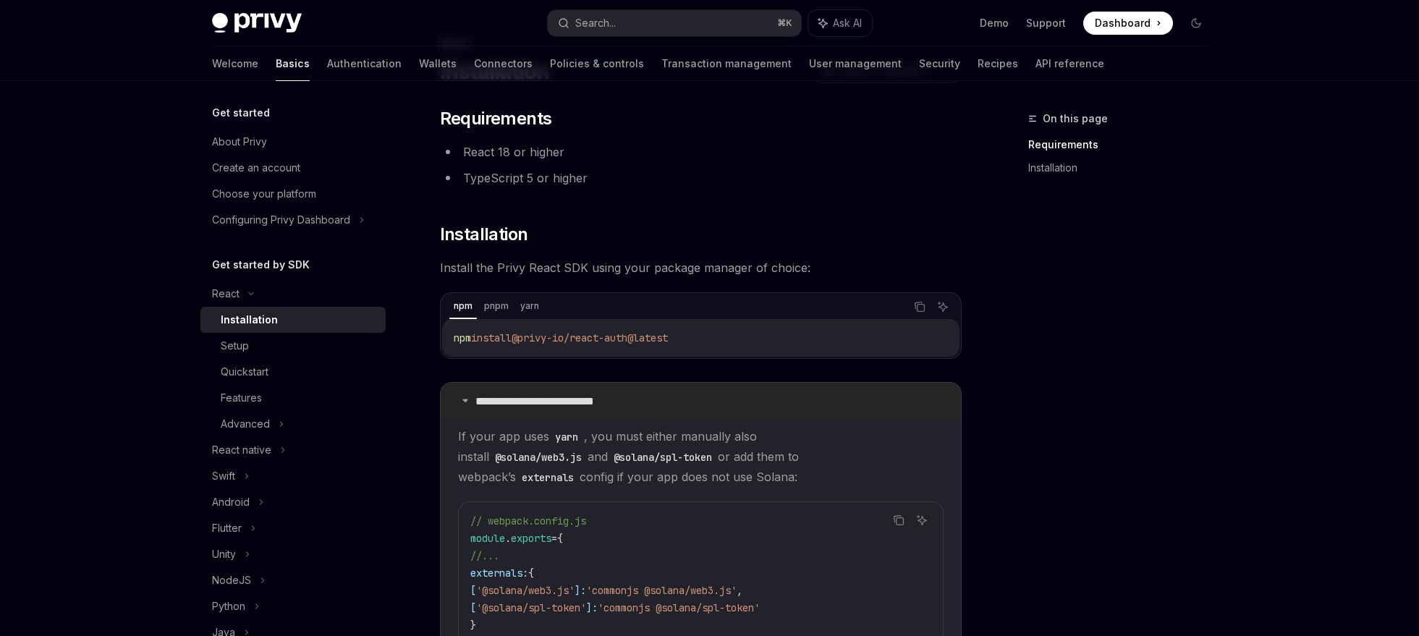
click at [508, 400] on p "**********" at bounding box center [557, 401] width 164 height 14
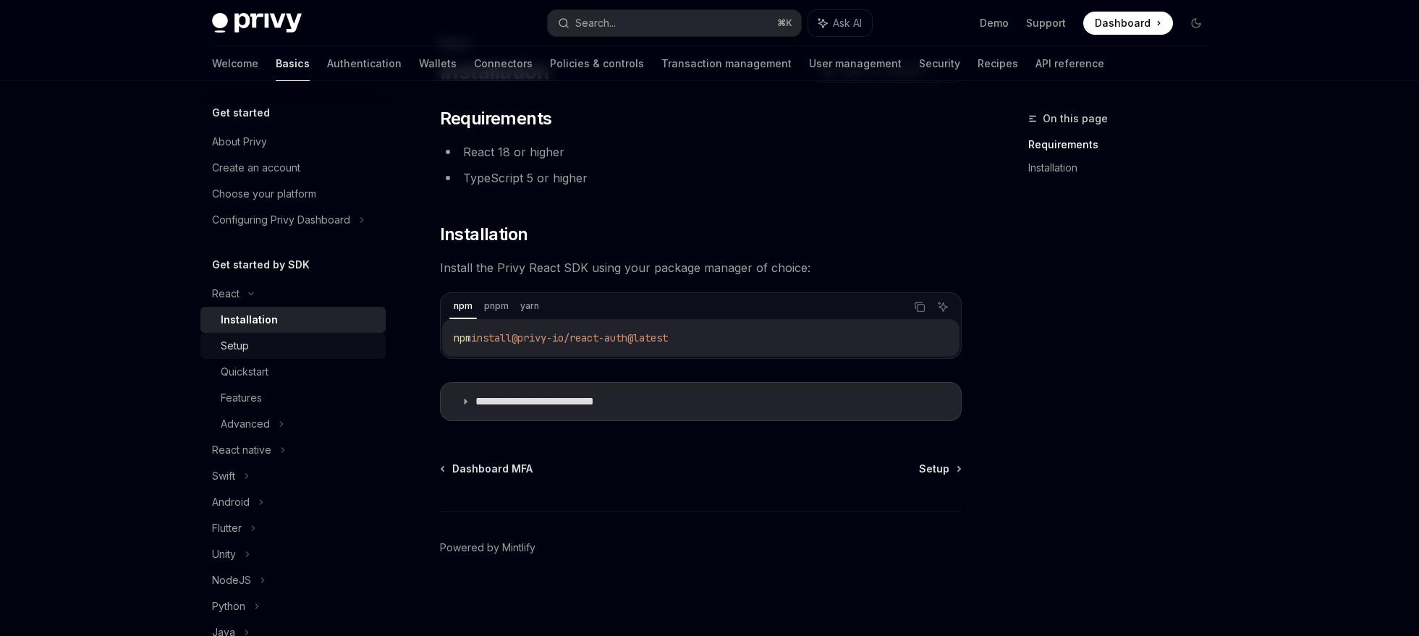
click at [226, 347] on div "Setup" at bounding box center [235, 345] width 28 height 17
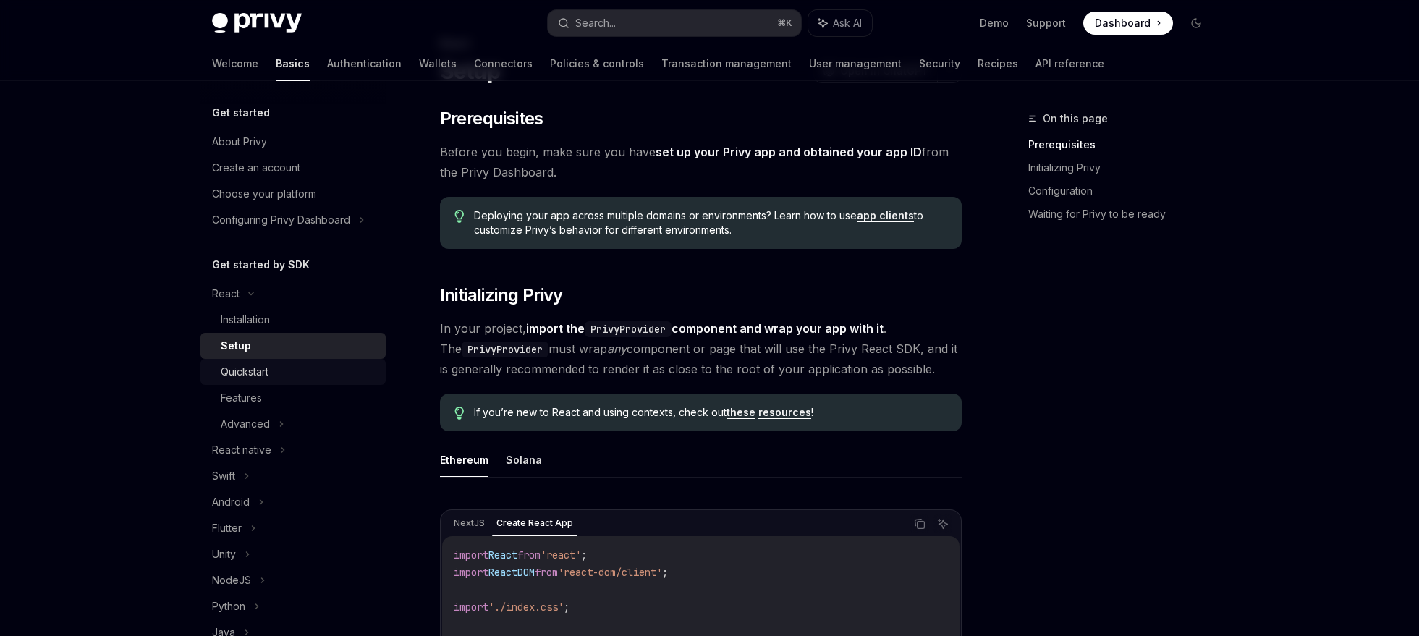
click at [237, 374] on div "Quickstart" at bounding box center [245, 371] width 48 height 17
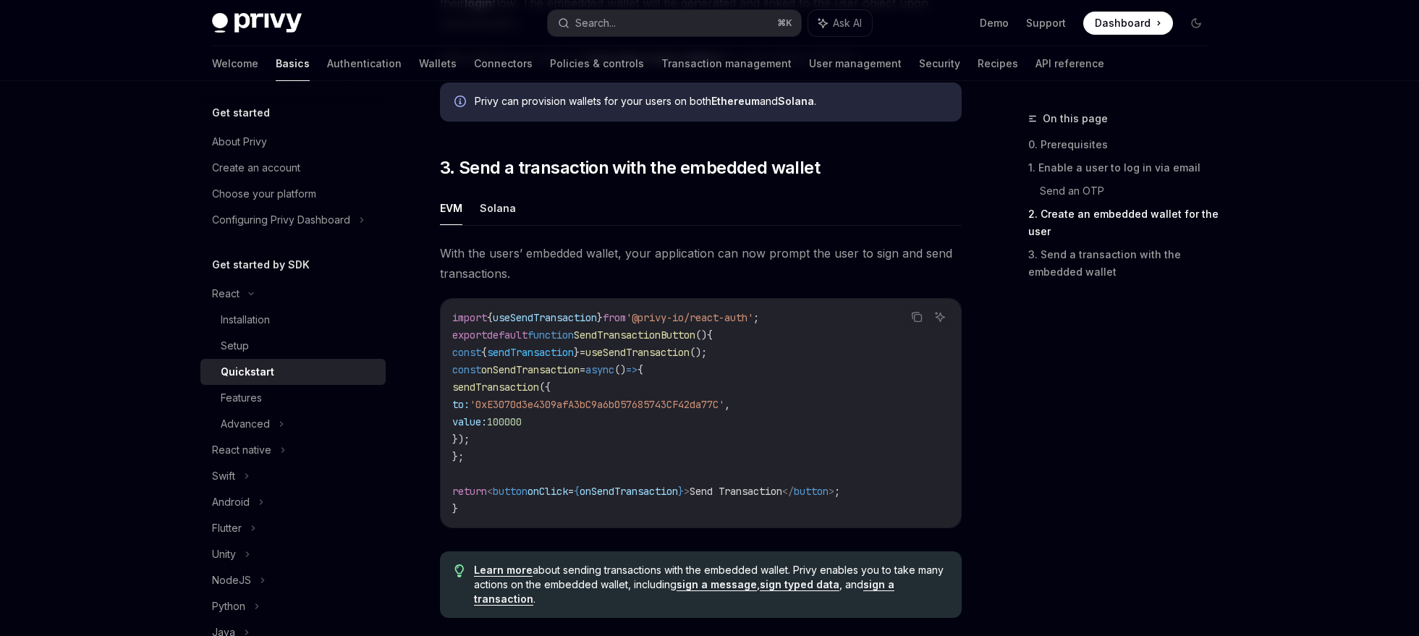
scroll to position [1195, 0]
click at [489, 221] on button "Solana" at bounding box center [498, 207] width 36 height 34
type textarea "*"
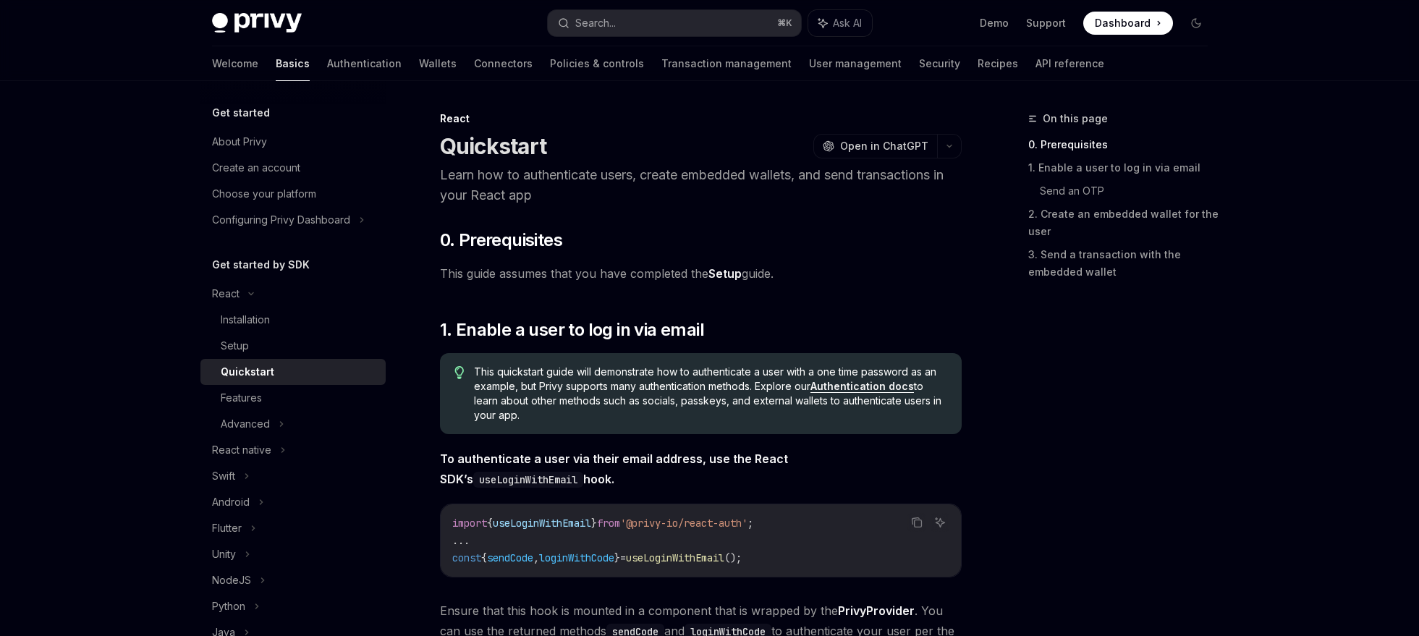
click at [449, 140] on h1 "Quickstart" at bounding box center [493, 146] width 107 height 26
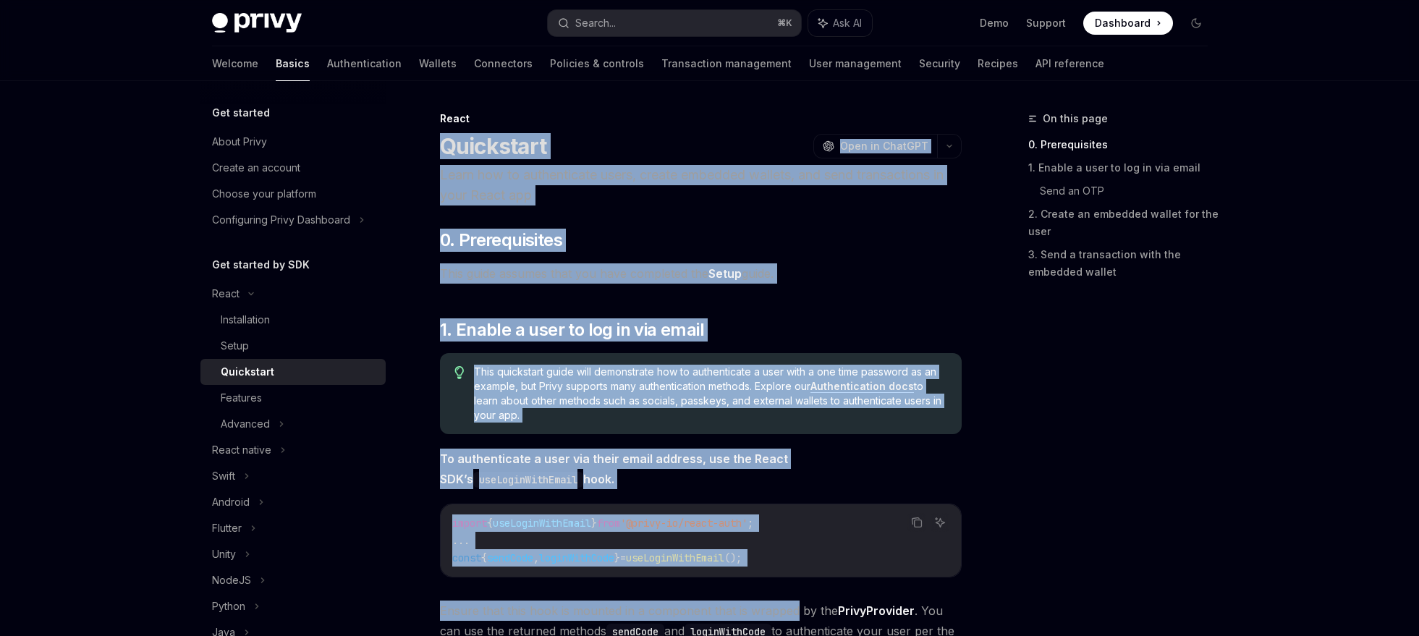
drag, startPoint x: 449, startPoint y: 140, endPoint x: 758, endPoint y: 611, distance: 563.4
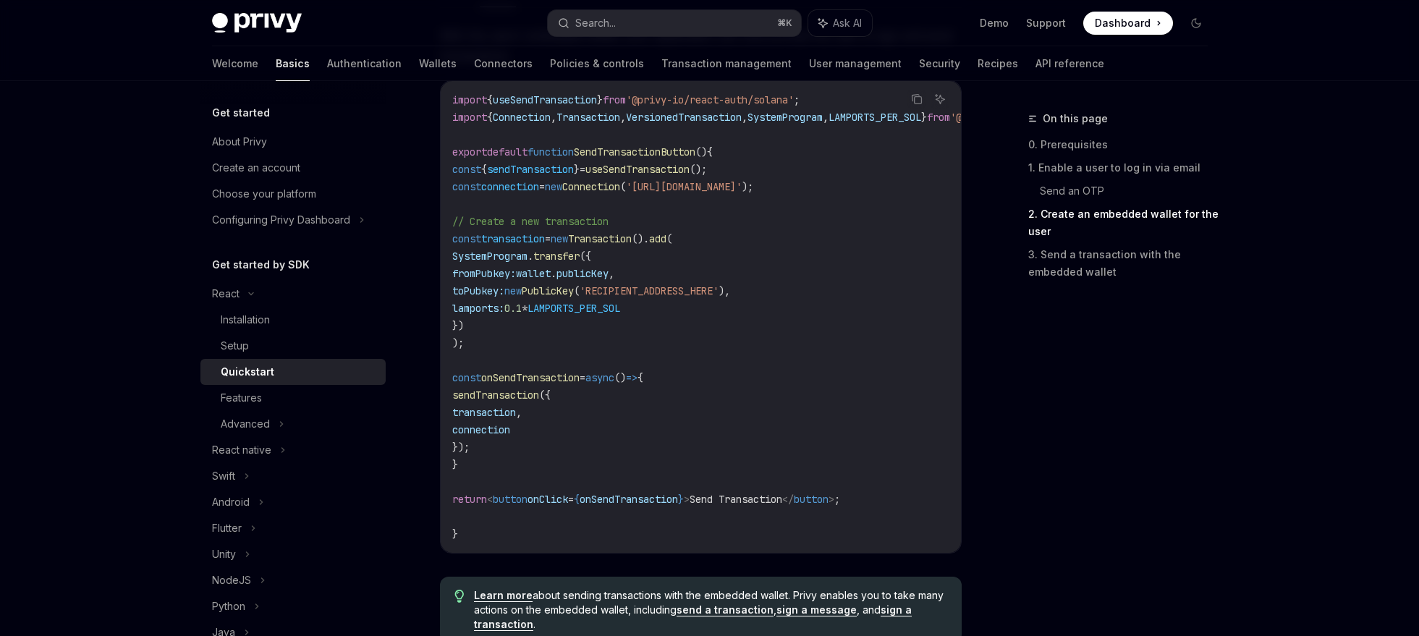
scroll to position [1666, 0]
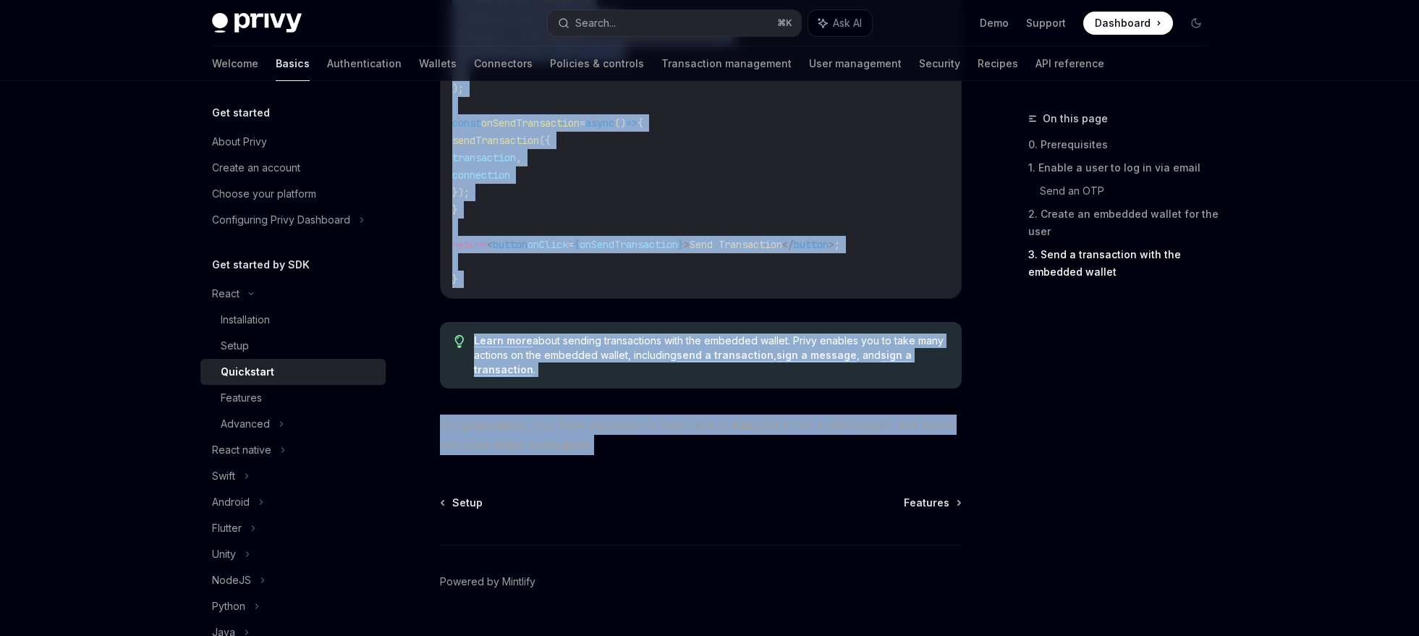
click at [725, 452] on span "Congratulations, you have successfully been able to integrate Privy authenticat…" at bounding box center [701, 435] width 522 height 41
copy div "Loremipsum DoloRS Amet co AdipISC Elits doe te incididuntut labor, etdolo magna…"
